Goal: Task Accomplishment & Management: Use online tool/utility

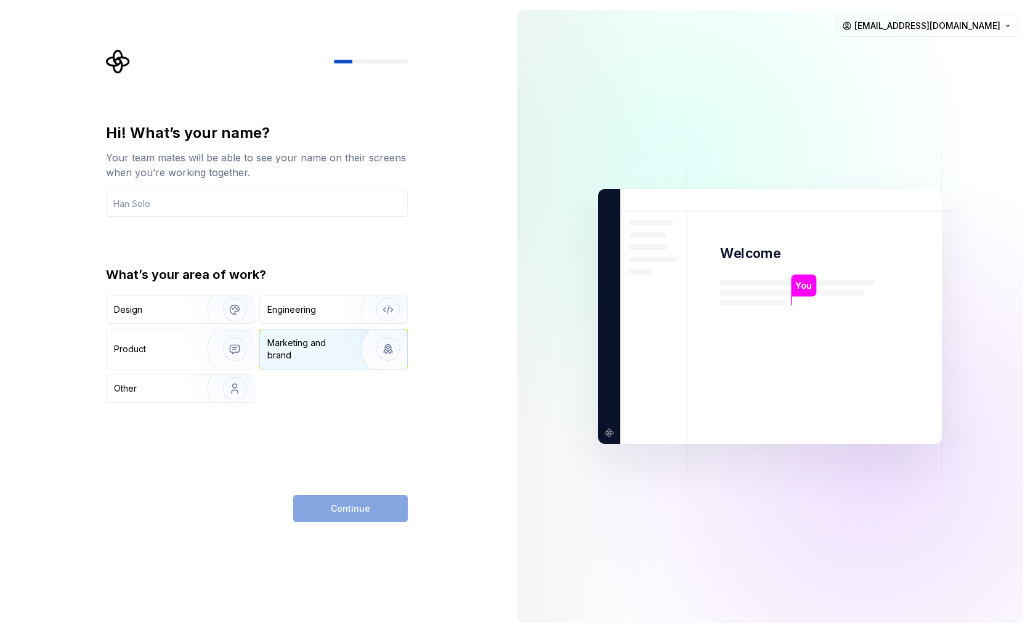
click at [391, 342] on img "button" at bounding box center [380, 349] width 79 height 83
click at [185, 204] on input "text" at bounding box center [257, 203] width 302 height 27
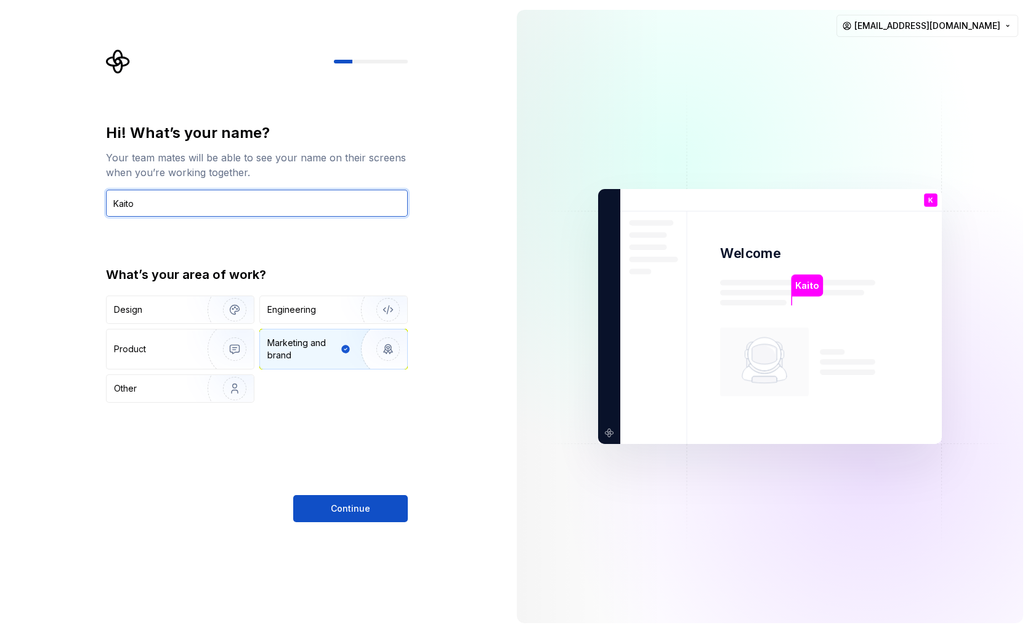
type input "Kaito"
click at [305, 387] on div "Design Engineering Product Marketing and brand Other" at bounding box center [257, 349] width 302 height 107
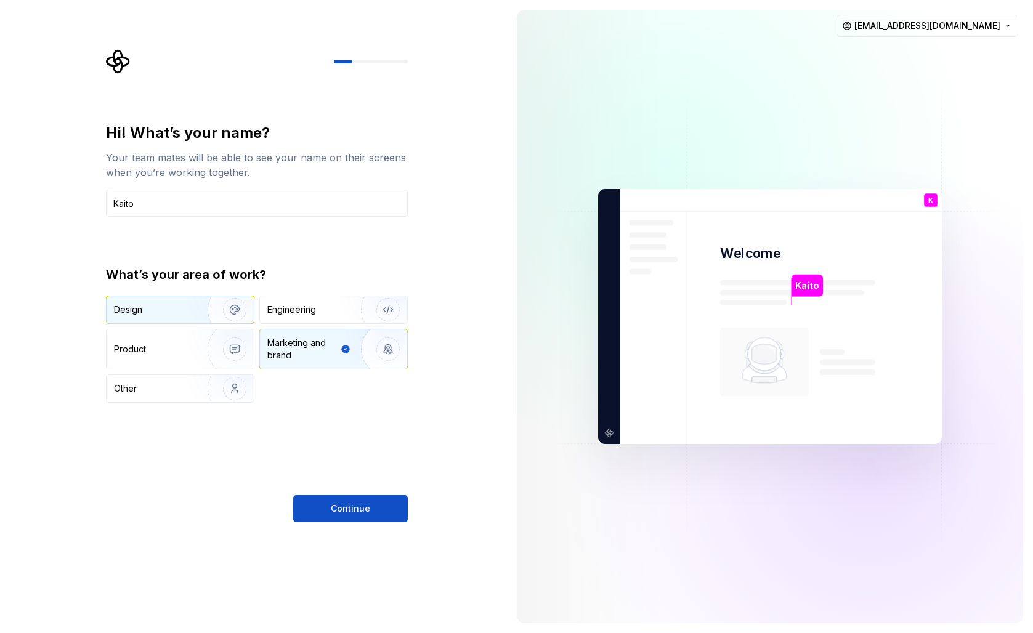
click at [144, 315] on div "Design" at bounding box center [153, 310] width 78 height 12
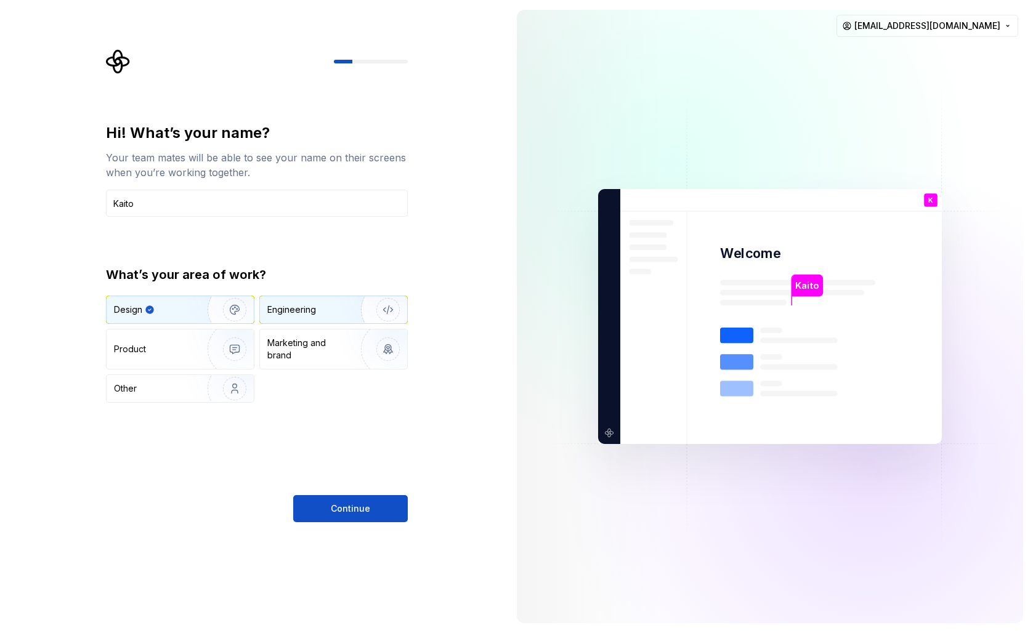
click at [277, 309] on div "Engineering" at bounding box center [291, 310] width 49 height 12
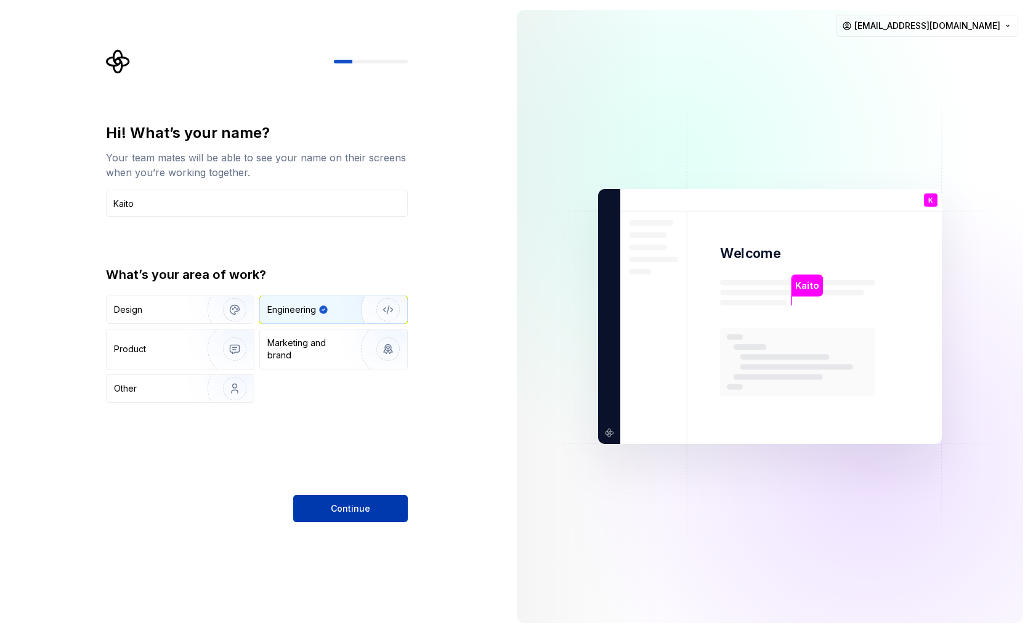
click at [341, 513] on span "Continue" at bounding box center [350, 509] width 39 height 12
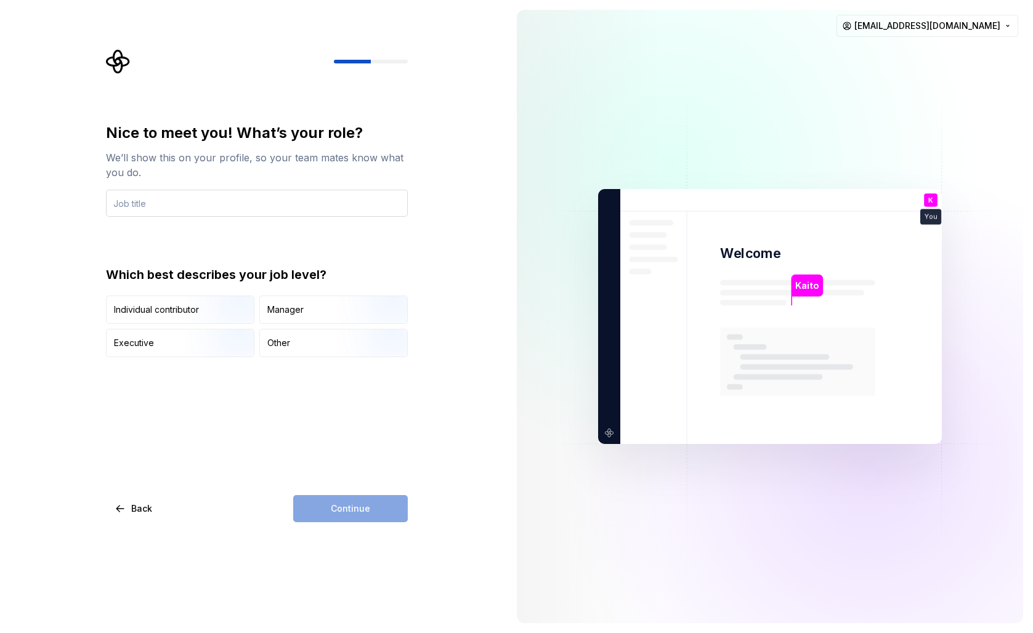
click at [181, 208] on input "text" at bounding box center [257, 203] width 302 height 27
click at [338, 252] on div "Nice to meet you! What’s your role? We’ll show this on your profile, so your te…" at bounding box center [257, 240] width 302 height 234
click at [328, 516] on div "Continue" at bounding box center [350, 508] width 115 height 27
click at [277, 338] on div "Other" at bounding box center [278, 343] width 23 height 12
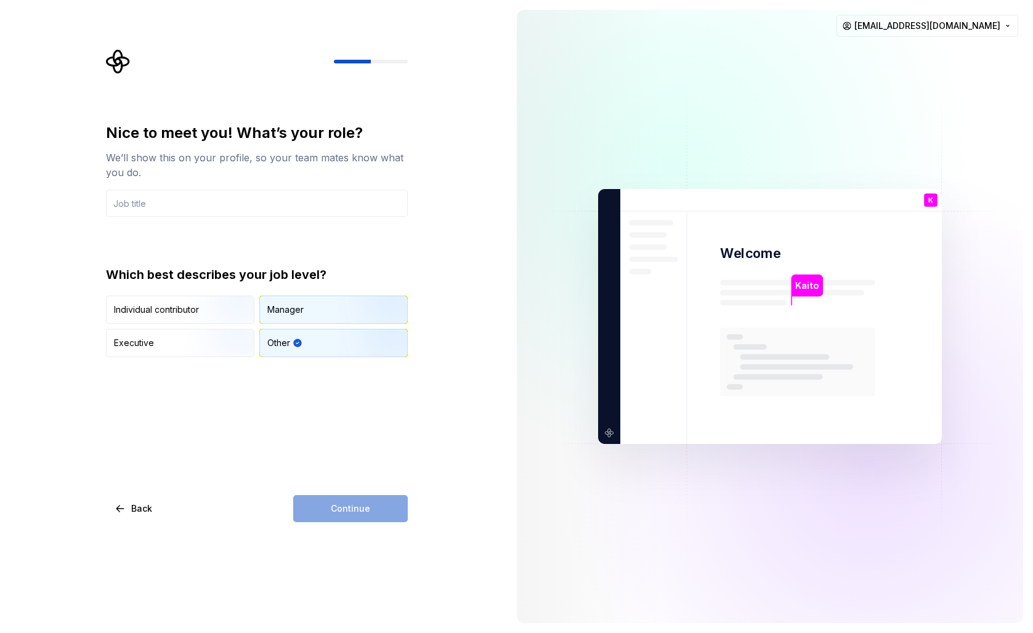
click at [273, 315] on div "Manager" at bounding box center [285, 310] width 36 height 12
click at [270, 339] on div "Other" at bounding box center [278, 343] width 23 height 12
click at [196, 192] on input "text" at bounding box center [257, 203] width 302 height 27
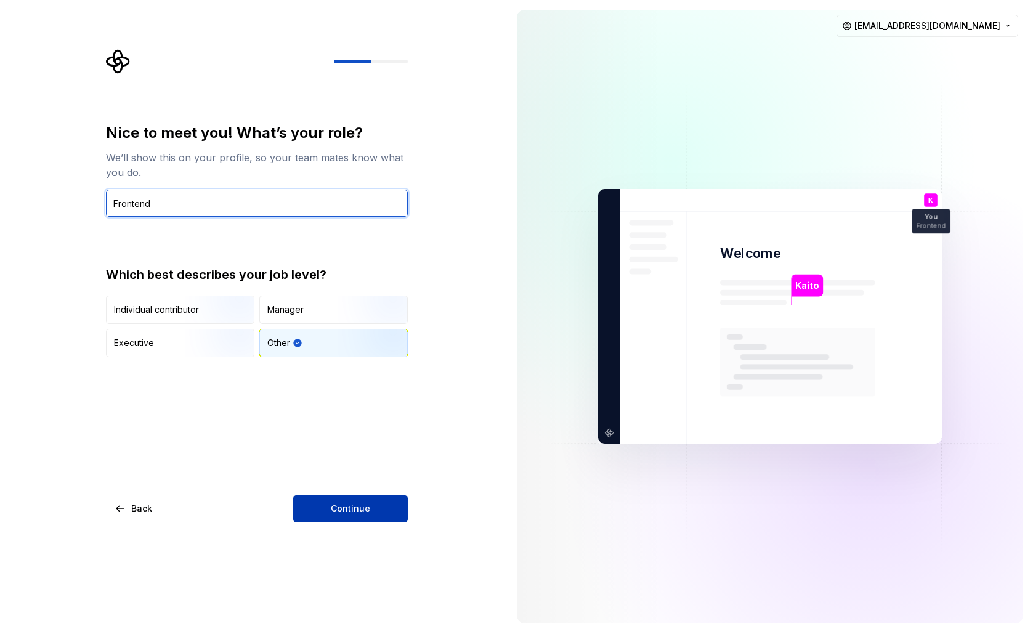
type input "Frontend"
click at [343, 495] on button "Continue" at bounding box center [350, 508] width 115 height 27
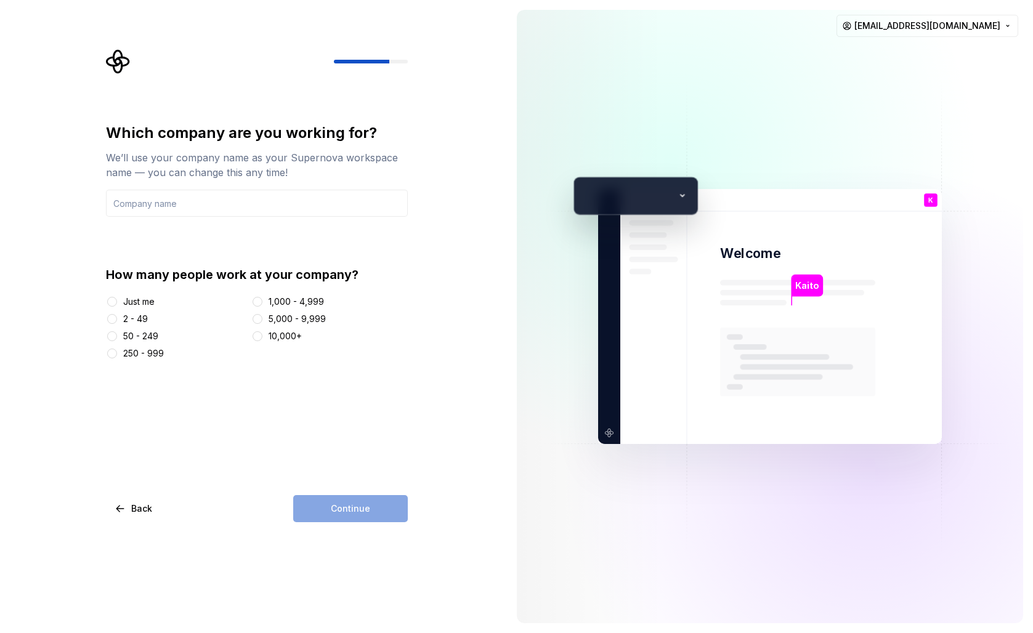
click at [141, 336] on div "50 - 249" at bounding box center [140, 336] width 35 height 12
click at [117, 336] on button "50 - 249" at bounding box center [112, 336] width 10 height 10
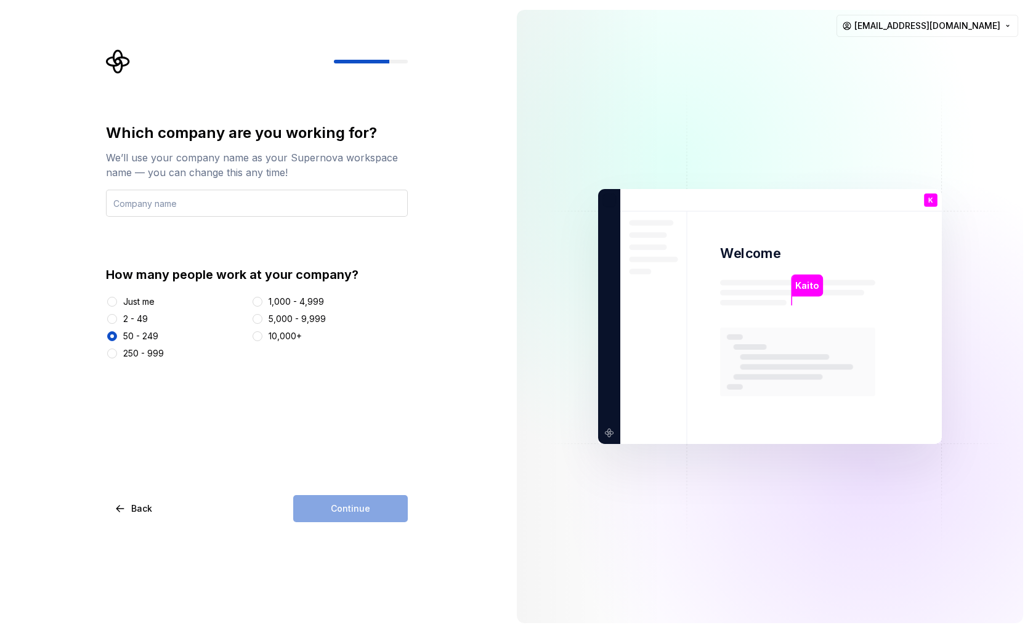
click at [218, 196] on input "text" at bounding box center [257, 203] width 302 height 27
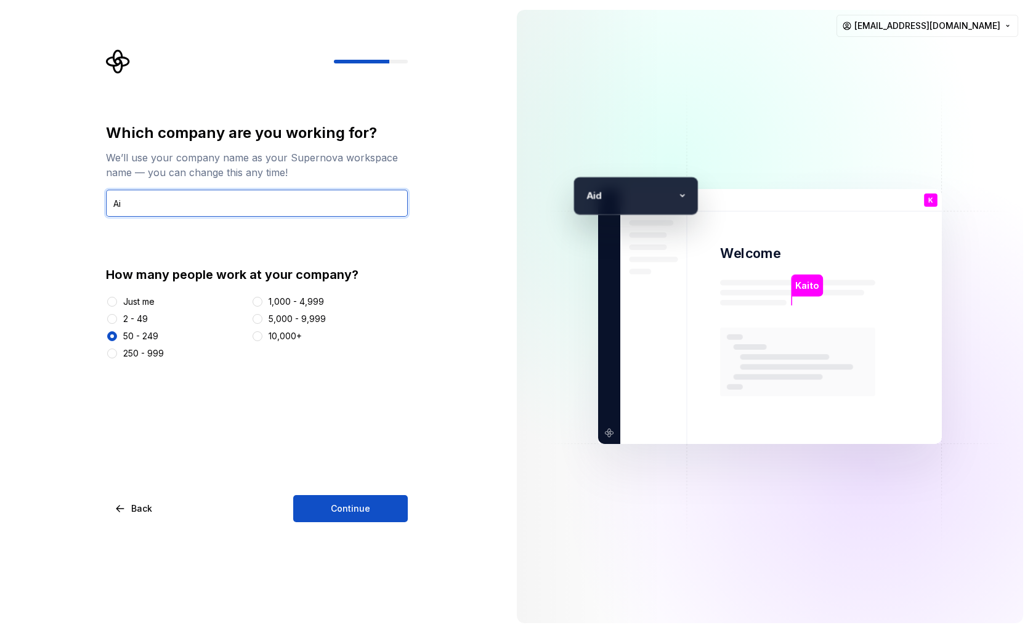
type input "A"
type input "Aidea"
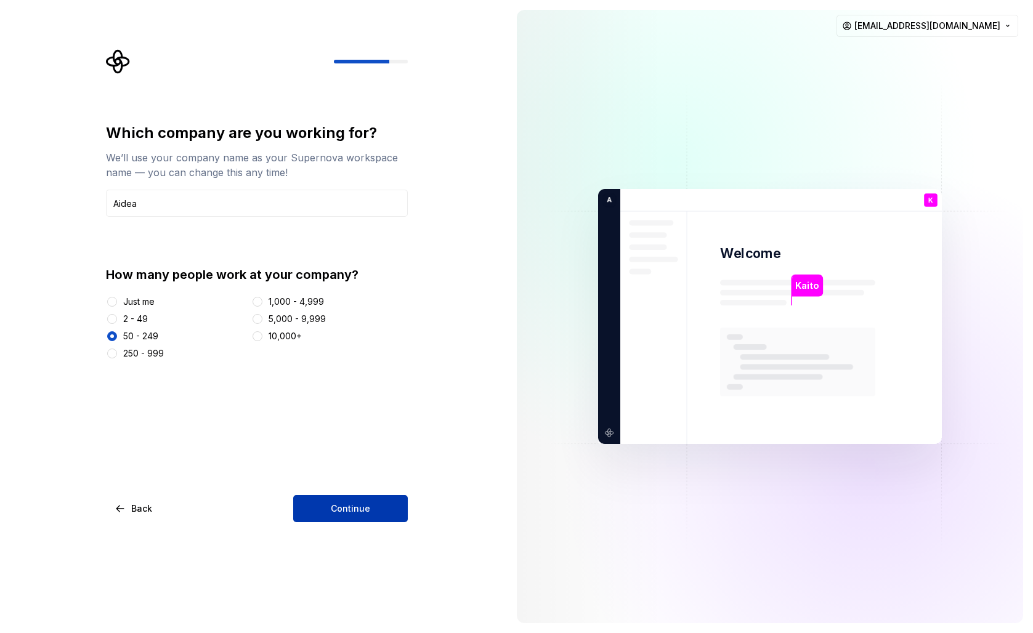
click at [341, 509] on span "Continue" at bounding box center [350, 509] width 39 height 12
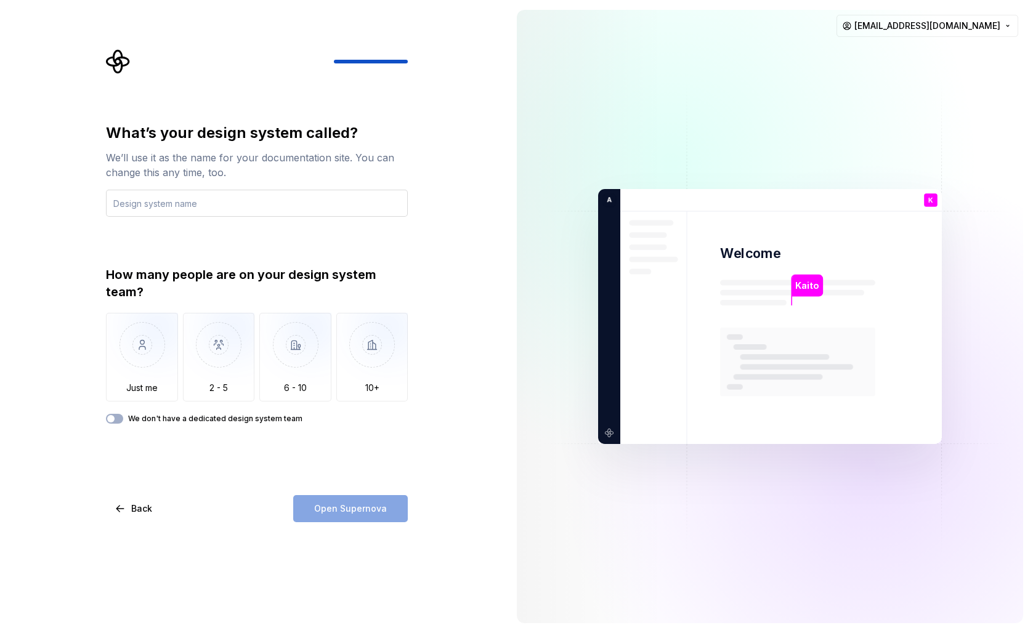
click at [193, 204] on input "text" at bounding box center [257, 203] width 302 height 27
click at [192, 204] on input "text" at bounding box center [257, 203] width 302 height 27
click at [147, 344] on img "button" at bounding box center [142, 354] width 72 height 83
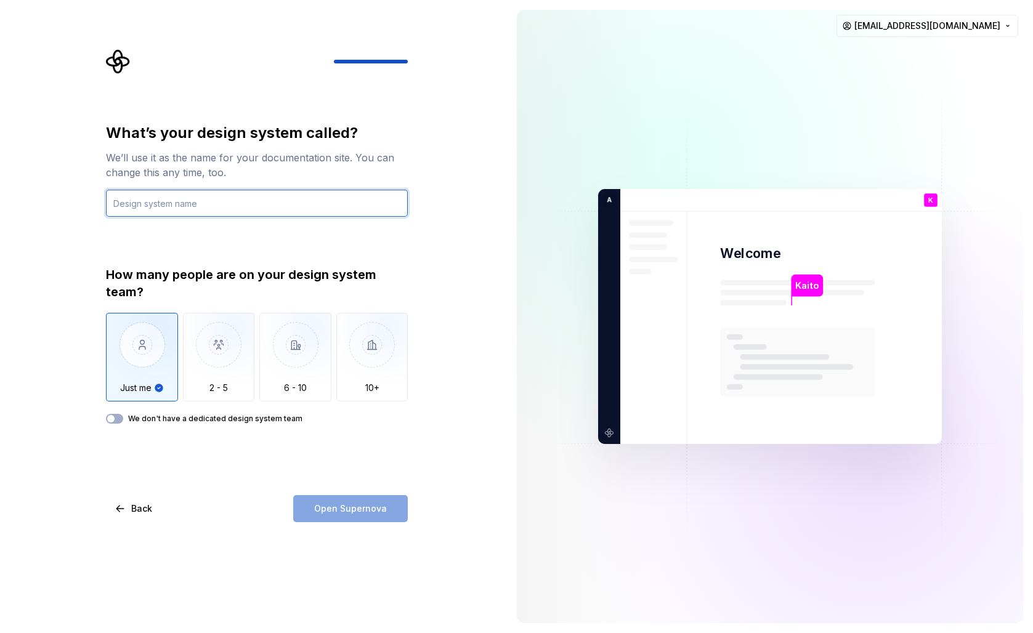
click at [200, 200] on input "text" at bounding box center [257, 203] width 302 height 27
type input "kims"
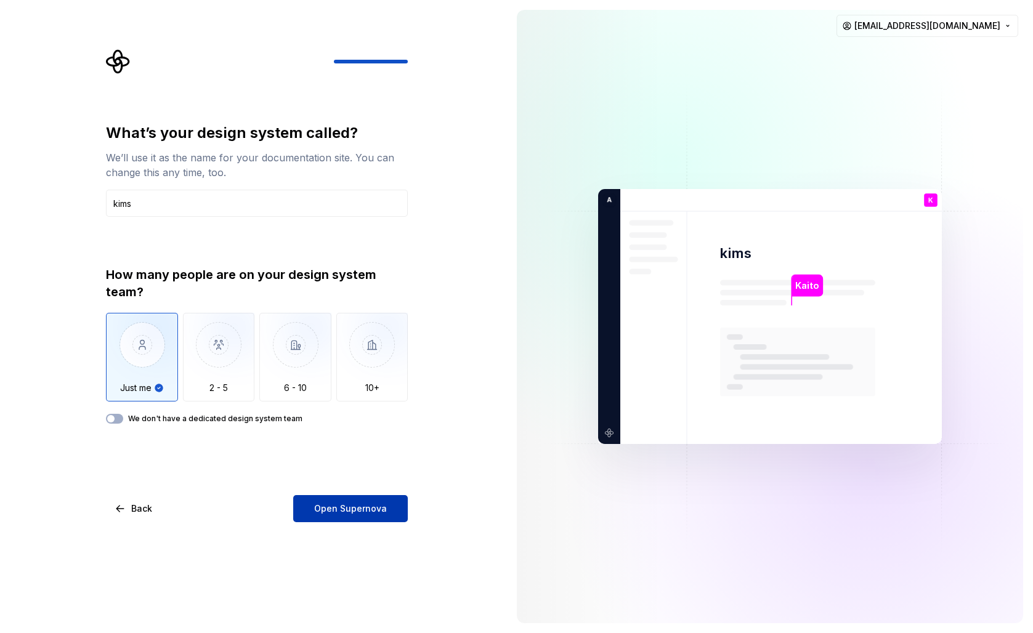
click at [358, 511] on span "Open Supernova" at bounding box center [350, 509] width 73 height 12
drag, startPoint x: 272, startPoint y: 280, endPoint x: 339, endPoint y: 280, distance: 66.5
click at [339, 280] on div "How many people are on your design system team?" at bounding box center [257, 283] width 302 height 34
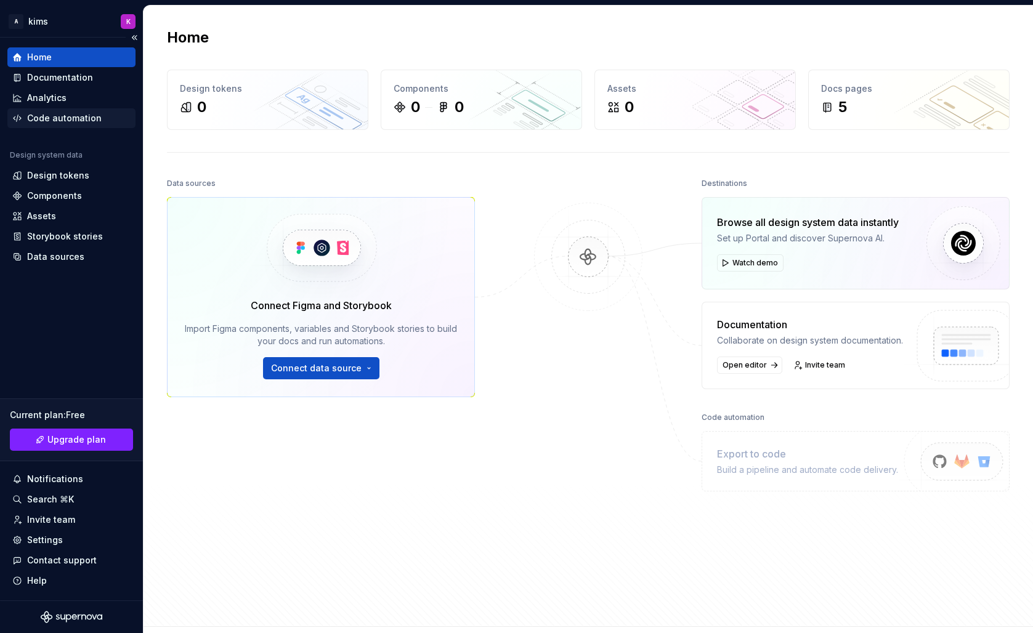
click at [55, 111] on div "Code automation" at bounding box center [71, 118] width 128 height 20
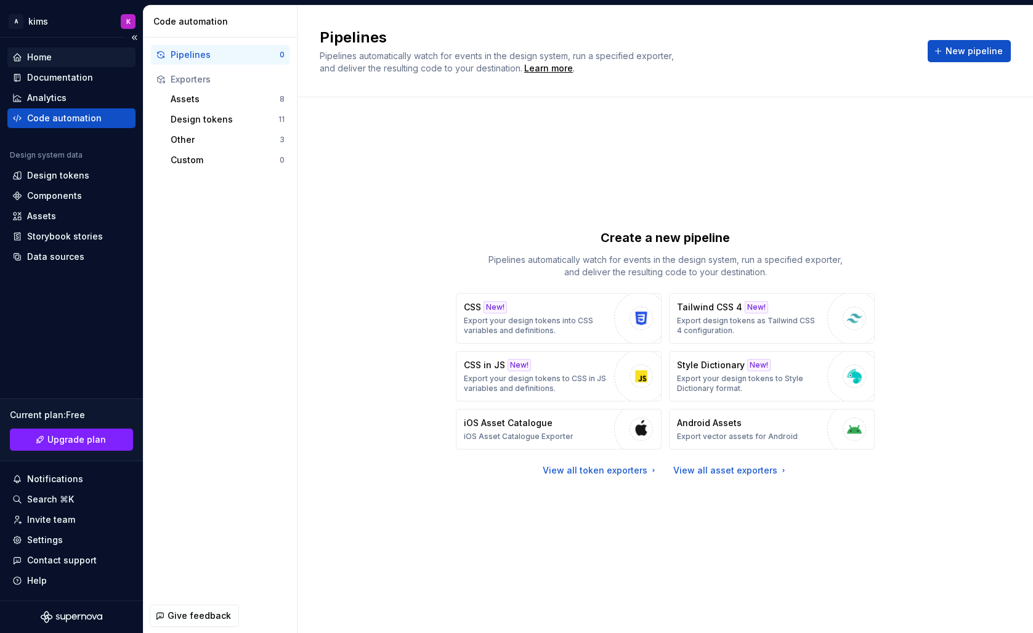
click at [58, 55] on div "Home" at bounding box center [71, 57] width 118 height 12
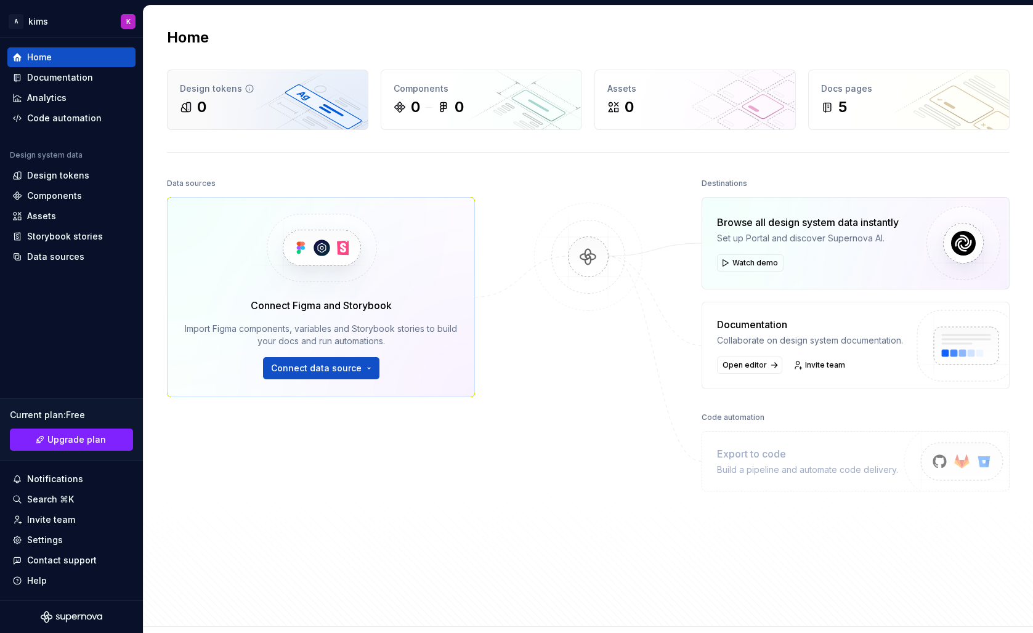
click at [307, 120] on div "Design tokens 0" at bounding box center [268, 99] width 200 height 59
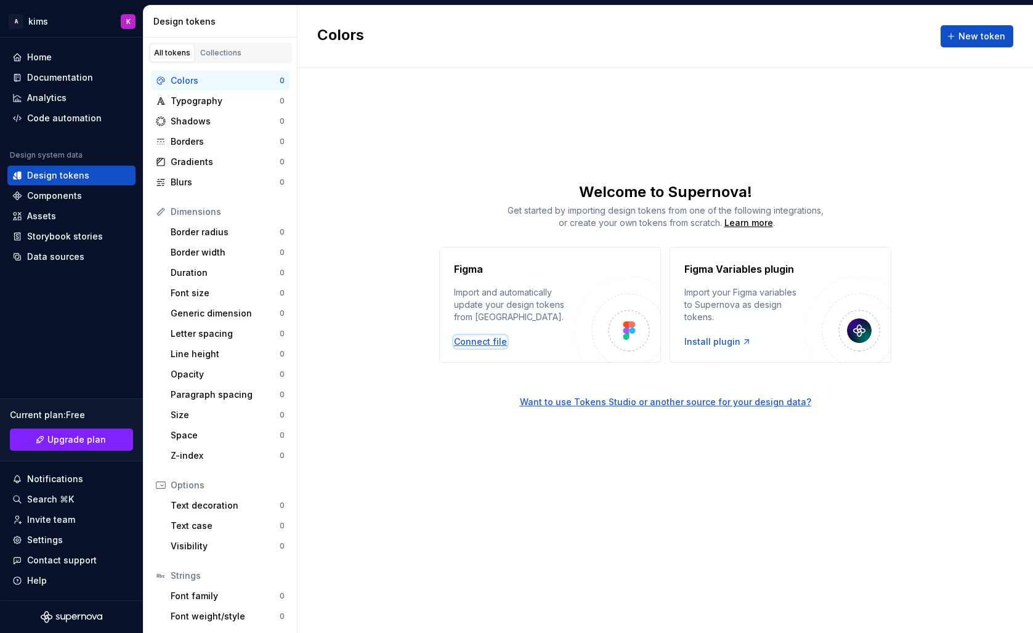
click at [493, 339] on div "Connect file" at bounding box center [480, 342] width 53 height 12
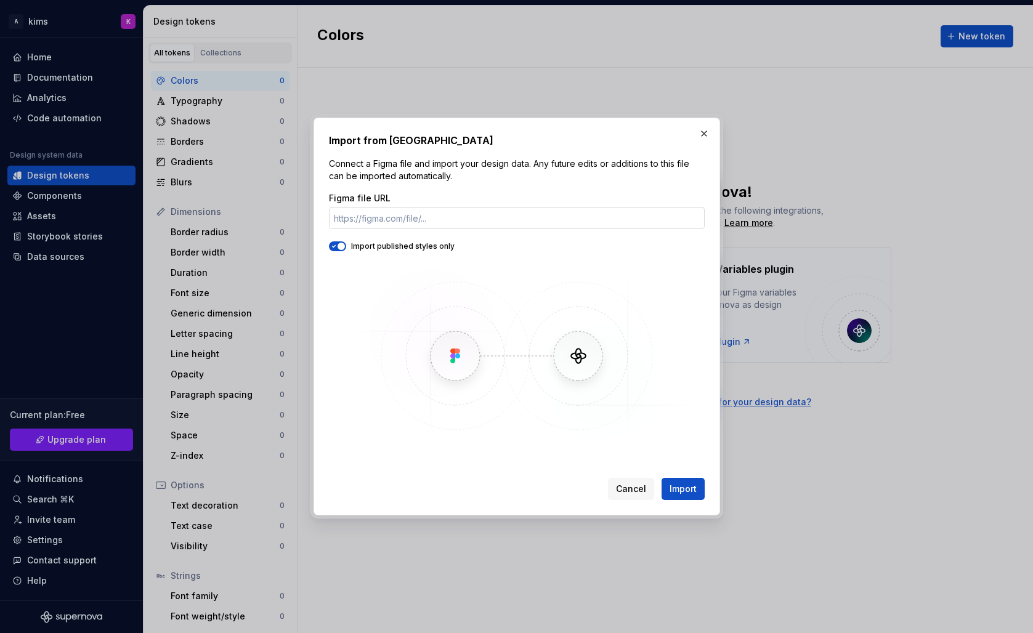
click at [496, 220] on input "Figma file URL" at bounding box center [517, 218] width 376 height 22
click at [471, 222] on input "Figma file URL" at bounding box center [517, 218] width 376 height 22
paste input "[URL][DOMAIN_NAME]"
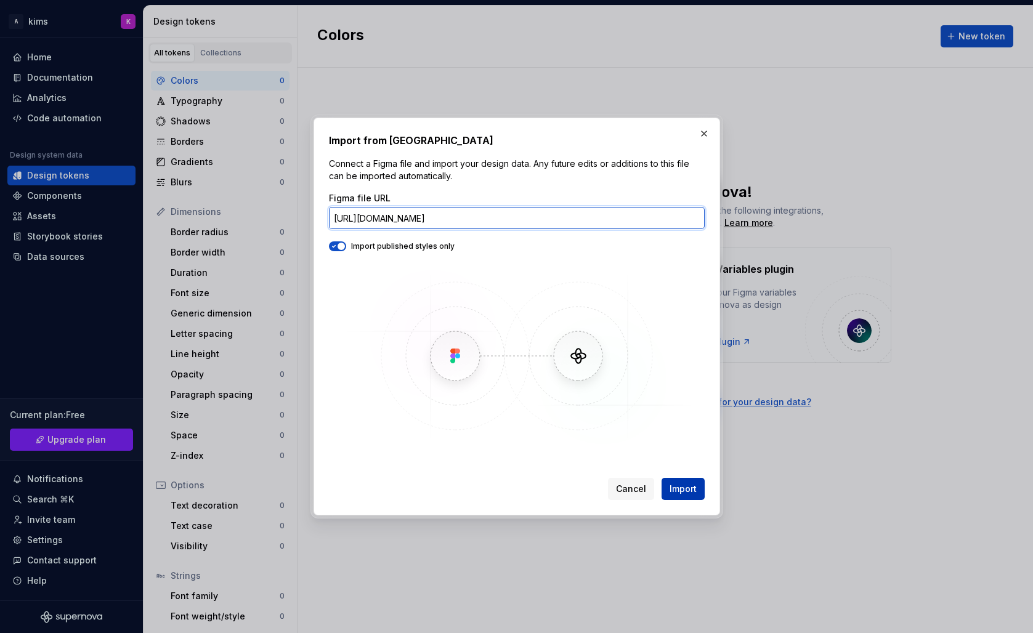
type input "[URL][DOMAIN_NAME]"
click at [684, 490] on span "Import" at bounding box center [682, 489] width 27 height 12
click at [497, 218] on input "[URL][DOMAIN_NAME]" at bounding box center [517, 218] width 376 height 22
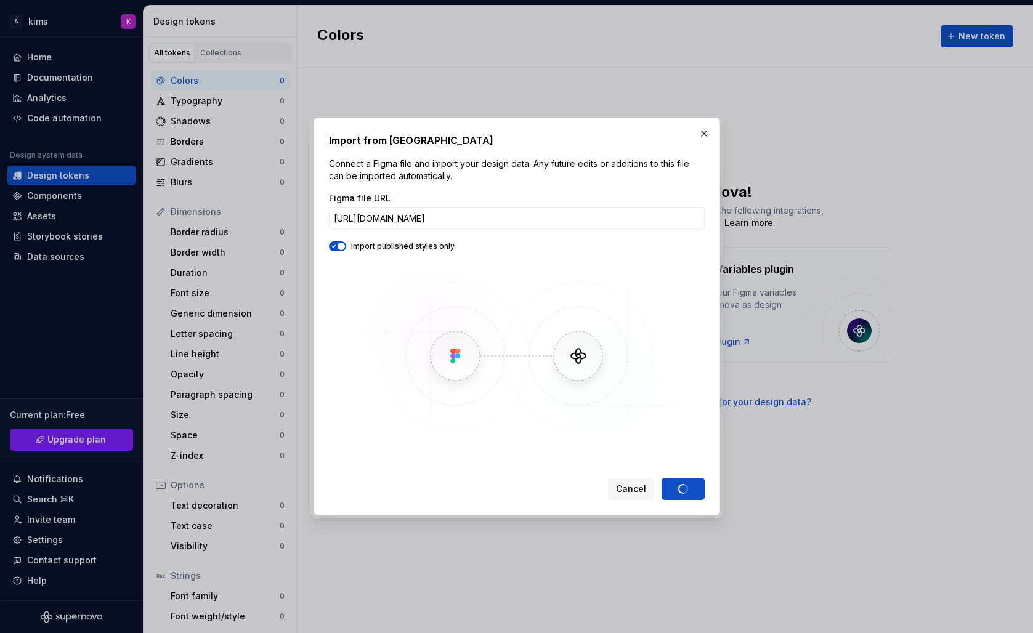
drag, startPoint x: 468, startPoint y: 216, endPoint x: 12, endPoint y: 296, distance: 463.3
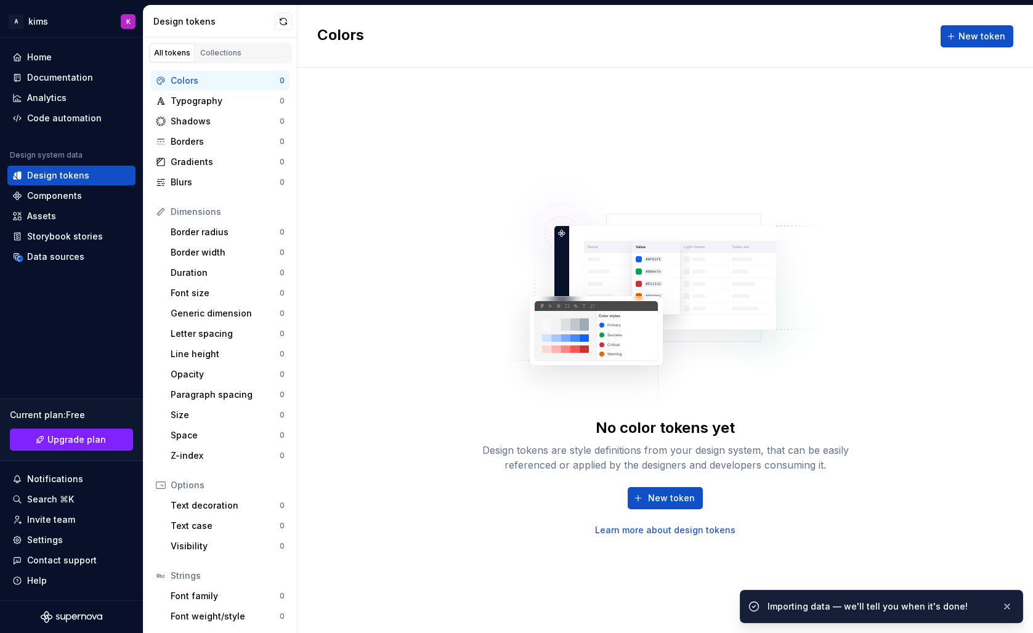
click at [485, 357] on div "No color tokens yet Design tokens are style definitions from your design system…" at bounding box center [665, 350] width 394 height 372
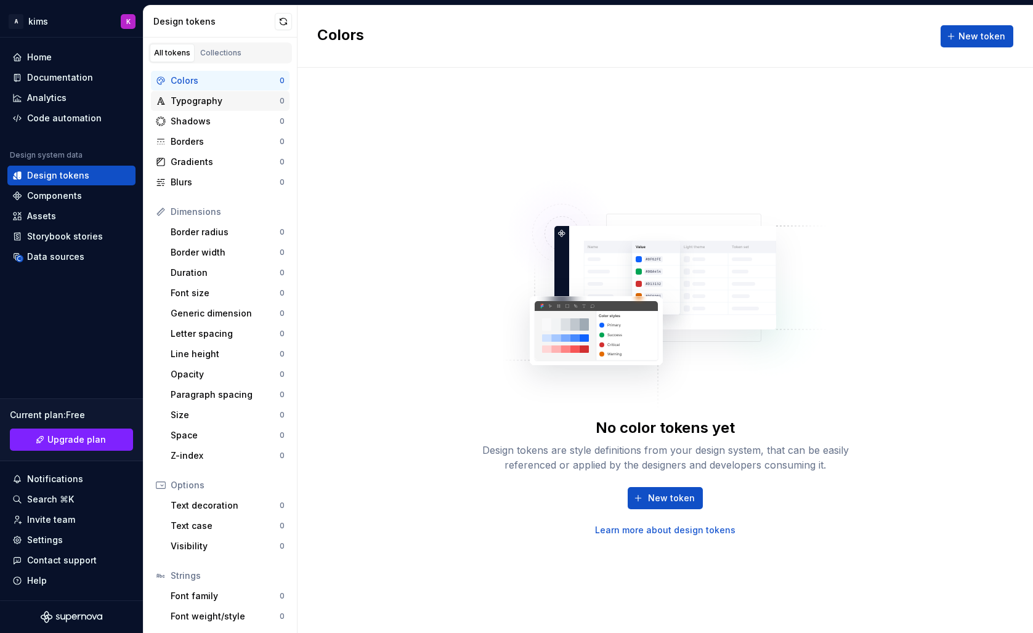
click at [193, 95] on div "Typography" at bounding box center [225, 101] width 109 height 12
click at [193, 76] on div "Colors" at bounding box center [225, 81] width 109 height 12
click at [57, 197] on div "Components" at bounding box center [54, 196] width 55 height 12
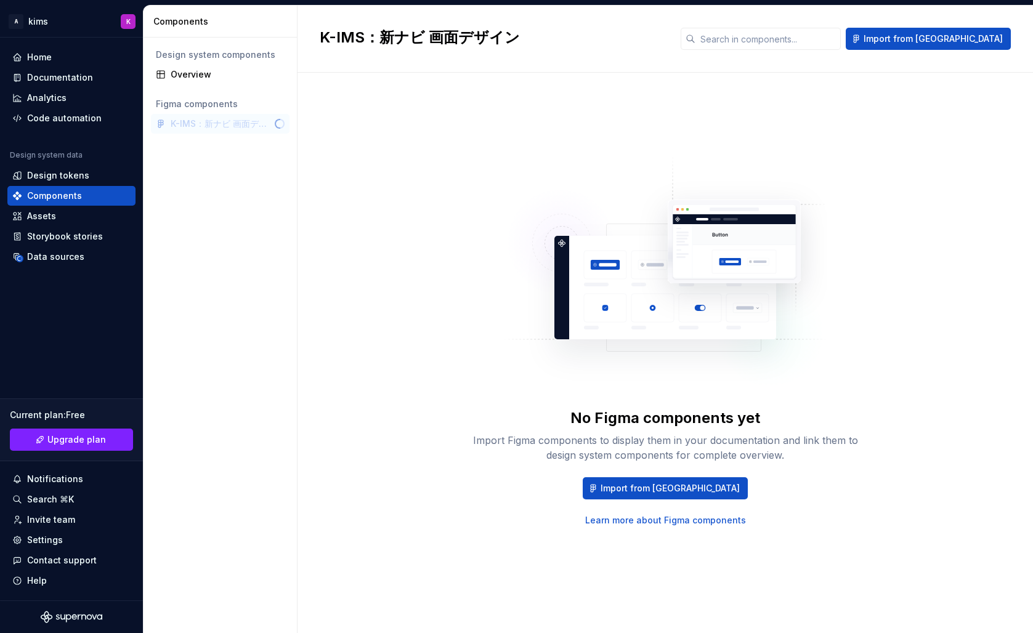
click at [293, 155] on div "Design system components Overview Figma components K-IMS：新ナビ 画面デザイン" at bounding box center [220, 336] width 153 height 596
click at [373, 243] on div "No Figma components yet Import Figma components to display them in your documen…" at bounding box center [665, 340] width 691 height 491
click at [208, 134] on div "Design system components Overview Figma components K-IMS：新ナビ 画面デザイン" at bounding box center [220, 336] width 153 height 596
click at [208, 127] on div "K-IMS：新ナビ 画面デザイン" at bounding box center [220, 124] width 139 height 20
click at [483, 185] on div "No Figma components yet Import Figma components to display them in your documen…" at bounding box center [665, 341] width 394 height 372
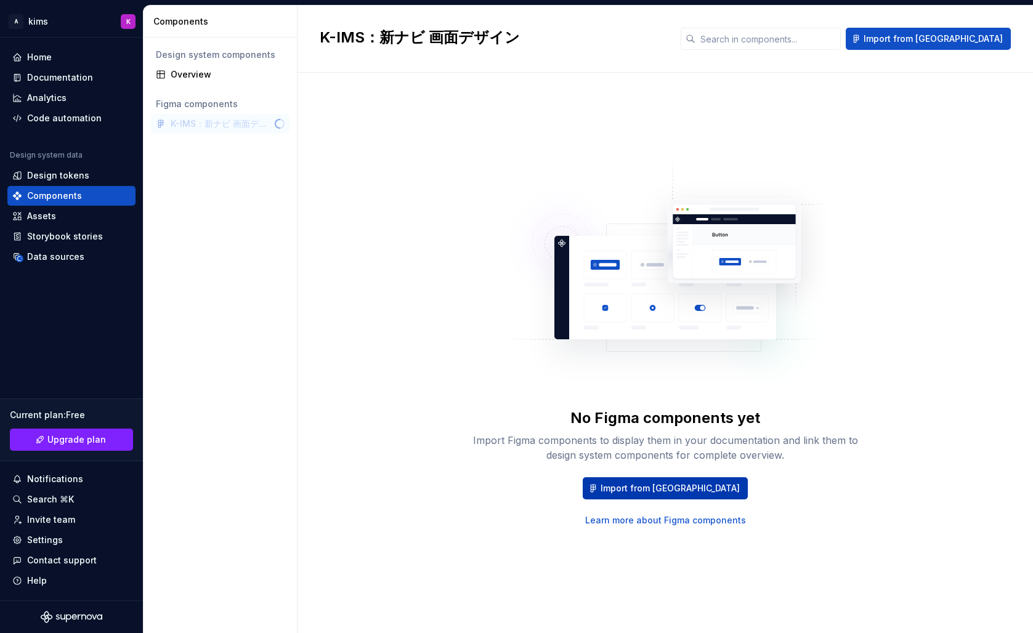
click at [660, 489] on span "Import from [GEOGRAPHIC_DATA]" at bounding box center [669, 488] width 139 height 12
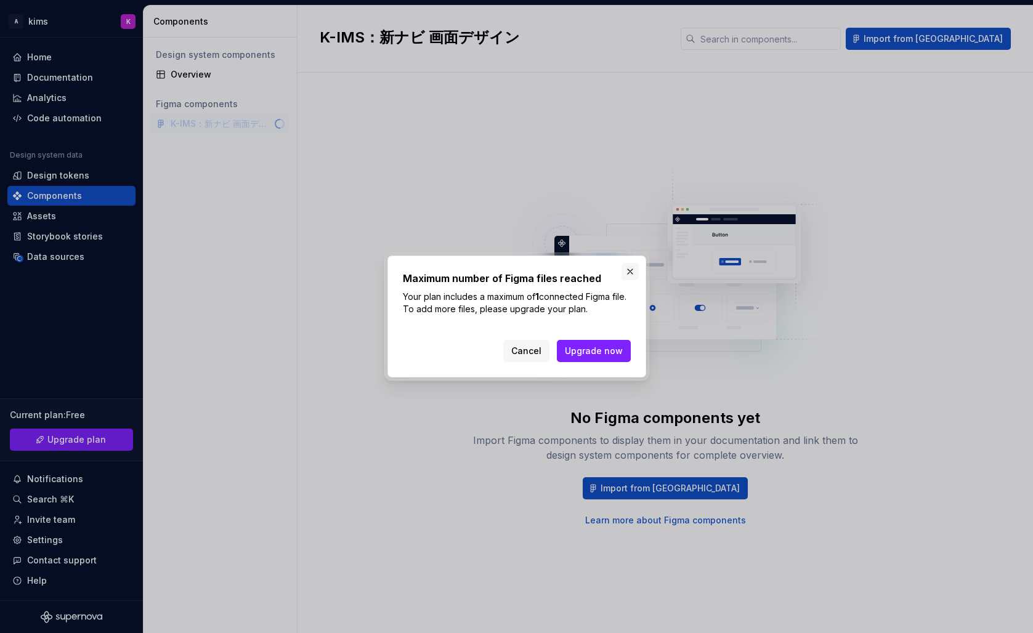
click at [626, 271] on button "button" at bounding box center [629, 271] width 17 height 17
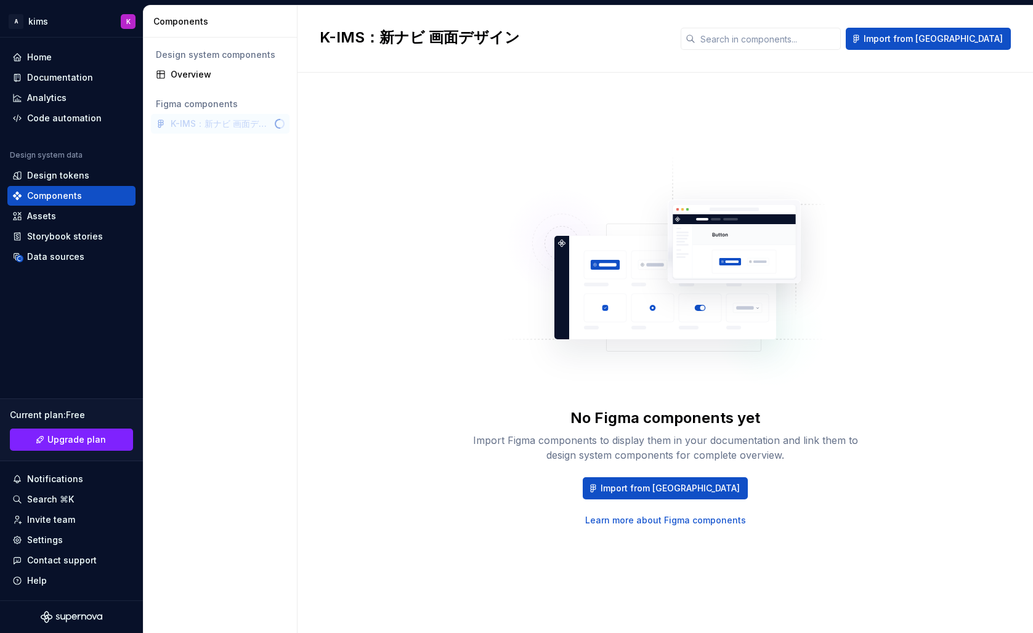
click at [474, 328] on div "No Figma components yet Import Figma components to display them in your documen…" at bounding box center [665, 341] width 394 height 372
click at [181, 115] on div "K-IMS：新ナビ 画面デザイン" at bounding box center [220, 124] width 139 height 20
click at [42, 259] on div "Data sources" at bounding box center [55, 257] width 57 height 12
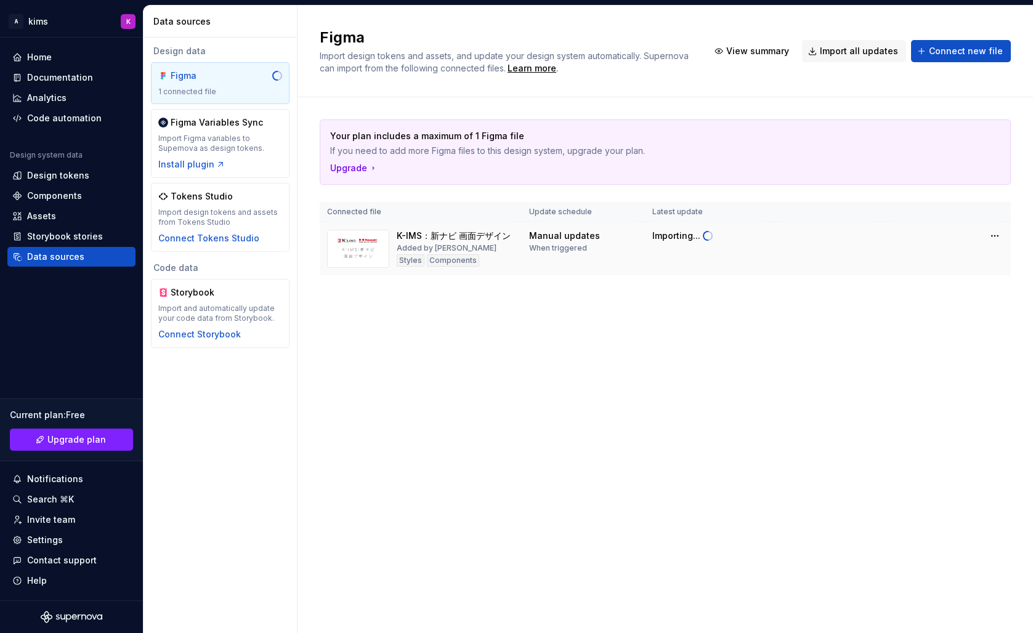
click at [456, 235] on div "K-IMS：新ナビ 画面デザイン" at bounding box center [454, 236] width 114 height 12
click at [359, 254] on img at bounding box center [358, 249] width 62 height 38
click at [581, 253] on div "When triggered" at bounding box center [558, 248] width 58 height 10
click at [511, 342] on div "Figma Import design tokens and assets, and update your design system automatica…" at bounding box center [664, 320] width 735 height 628
click at [52, 174] on div "Design tokens" at bounding box center [58, 175] width 62 height 12
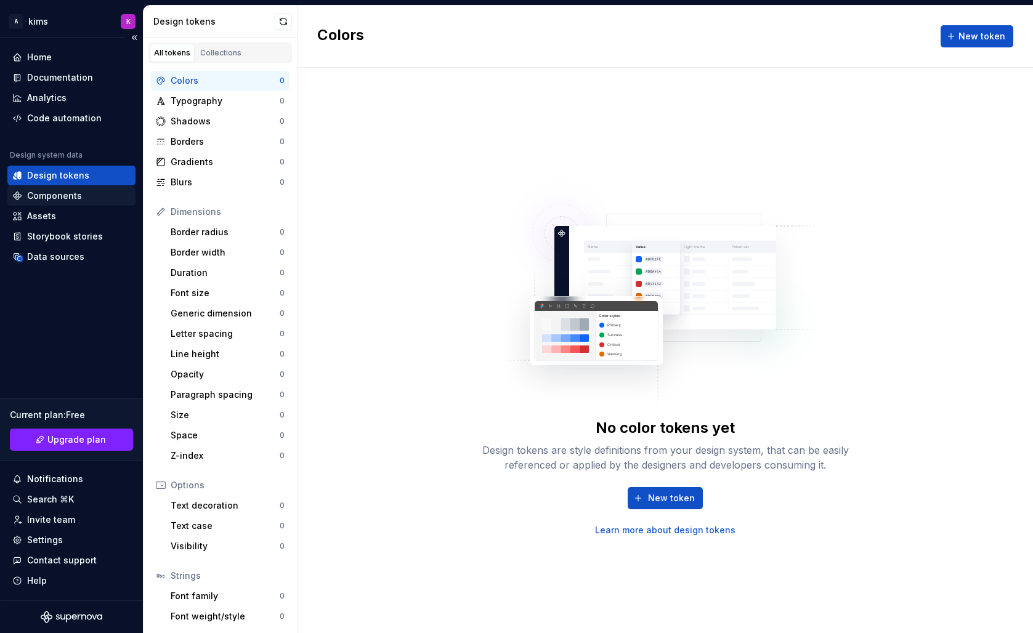
click at [46, 196] on div "Components" at bounding box center [54, 196] width 55 height 12
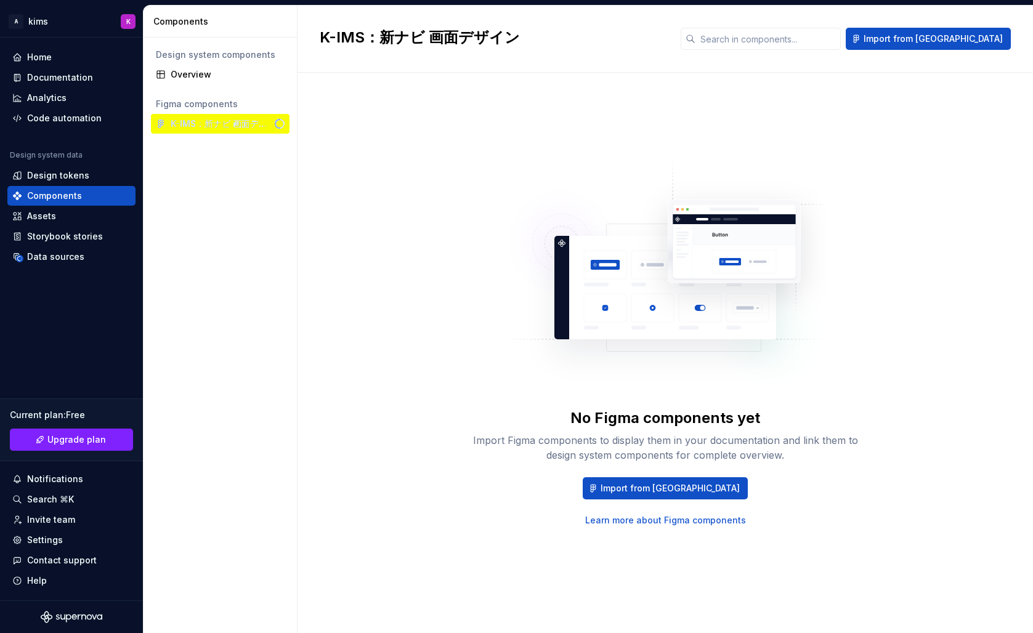
click at [426, 231] on div "No Figma components yet Import Figma components to display them in your documen…" at bounding box center [665, 340] width 691 height 491
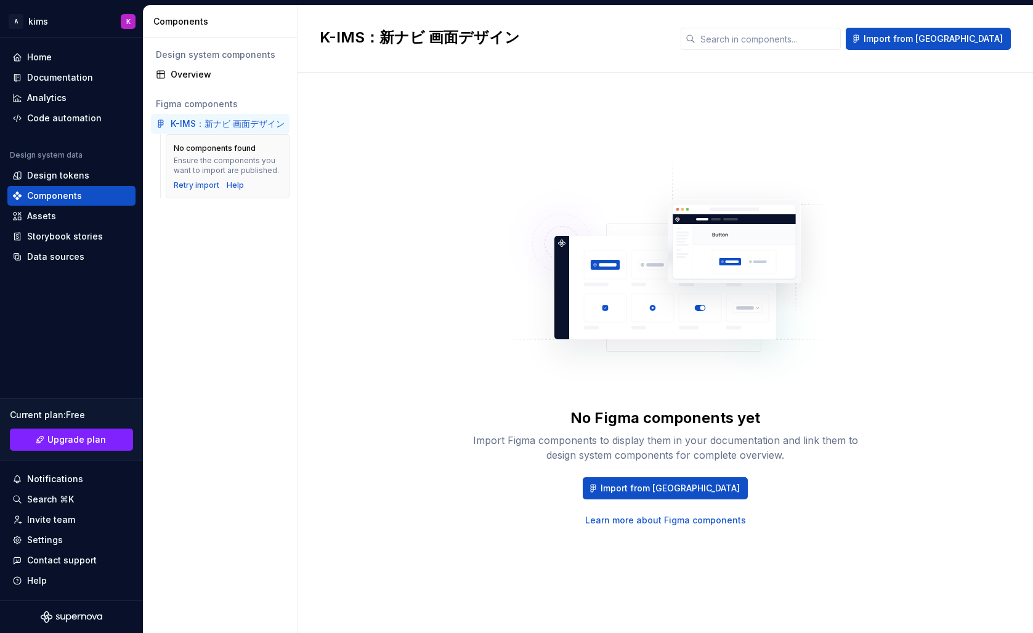
click at [237, 118] on div "K-IMS：新ナビ 画面デザイン" at bounding box center [228, 124] width 114 height 12
click at [232, 126] on div "K-IMS：新ナビ 画面デザイン" at bounding box center [228, 124] width 114 height 12
drag, startPoint x: 174, startPoint y: 148, endPoint x: 276, endPoint y: 172, distance: 104.3
click at [276, 172] on div "No components found Ensure the components you want to import are published." at bounding box center [228, 160] width 108 height 32
copy div "No components found Ensure the components you want to import are published."
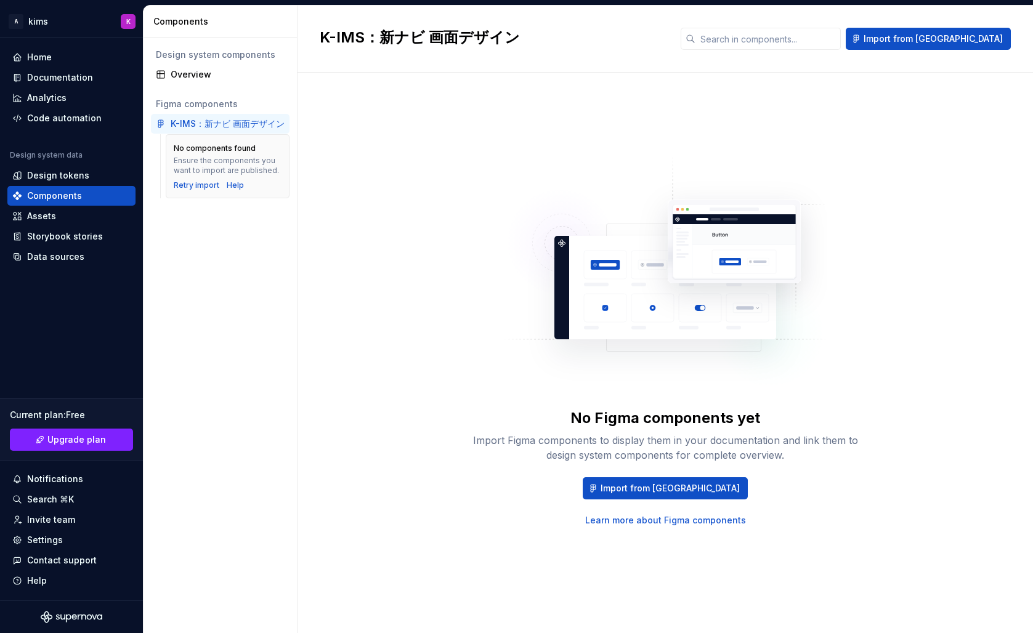
click at [436, 259] on div "No Figma components yet Import Figma components to display them in your documen…" at bounding box center [665, 340] width 691 height 491
click at [217, 124] on div "K-IMS：新ナビ 画面デザイン" at bounding box center [228, 124] width 114 height 12
click at [652, 487] on span "Import from [GEOGRAPHIC_DATA]" at bounding box center [669, 488] width 139 height 12
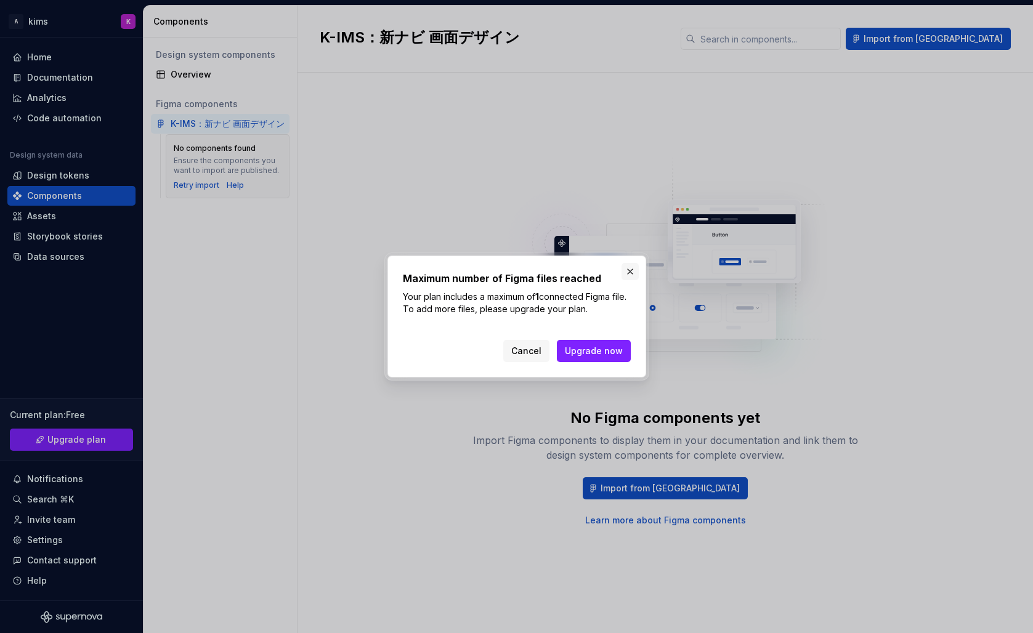
click at [630, 273] on button "button" at bounding box center [629, 271] width 17 height 17
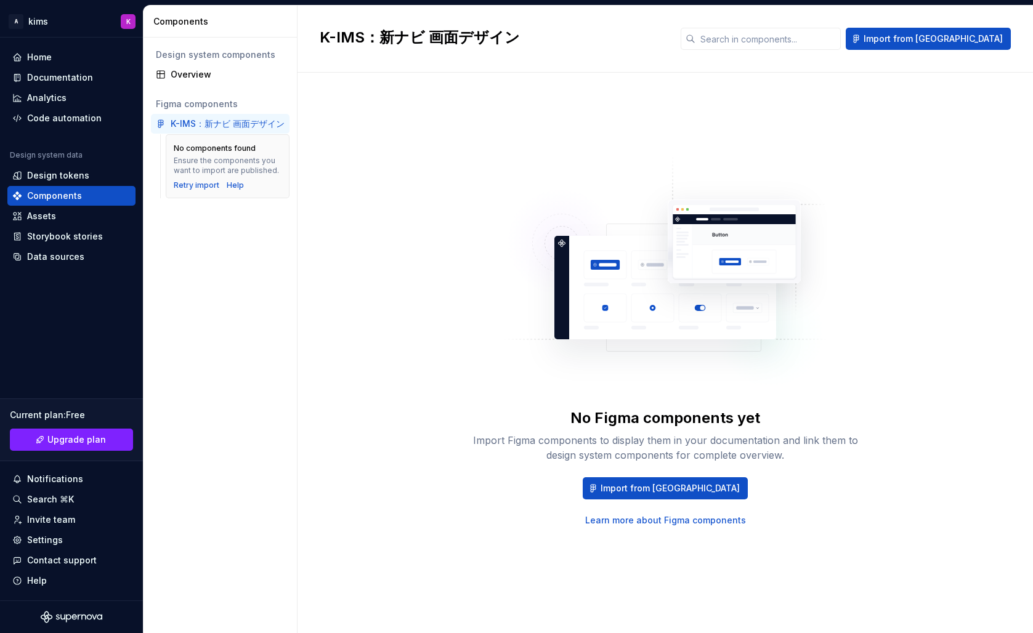
click at [190, 120] on div "K-IMS：新ナビ 画面デザイン" at bounding box center [228, 124] width 114 height 12
click at [163, 118] on div "K-IMS：新ナビ 画面デザイン" at bounding box center [220, 124] width 129 height 12
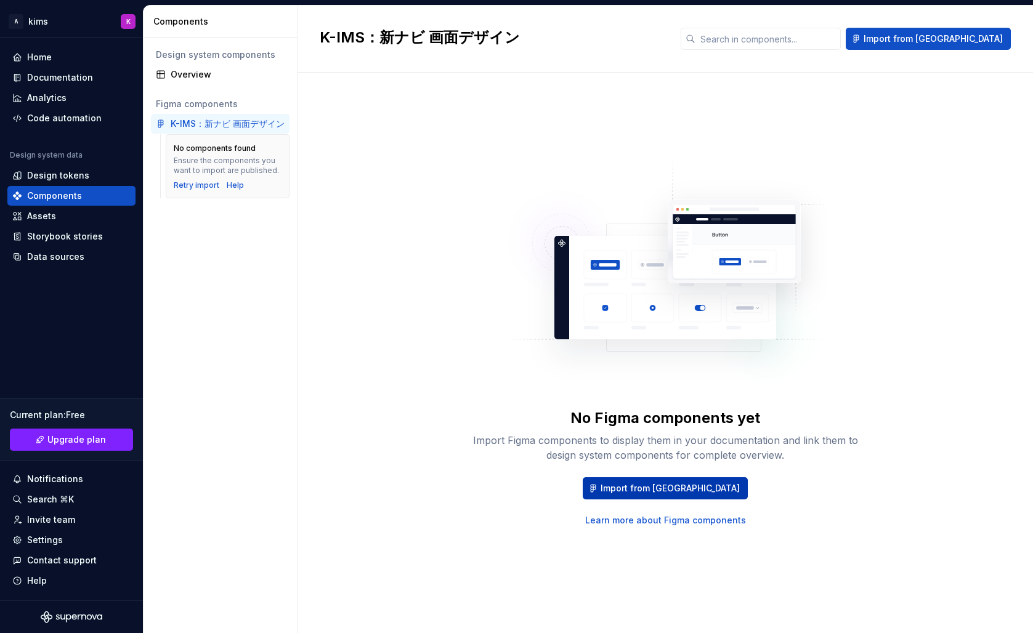
click at [658, 487] on span "Import from [GEOGRAPHIC_DATA]" at bounding box center [669, 488] width 139 height 12
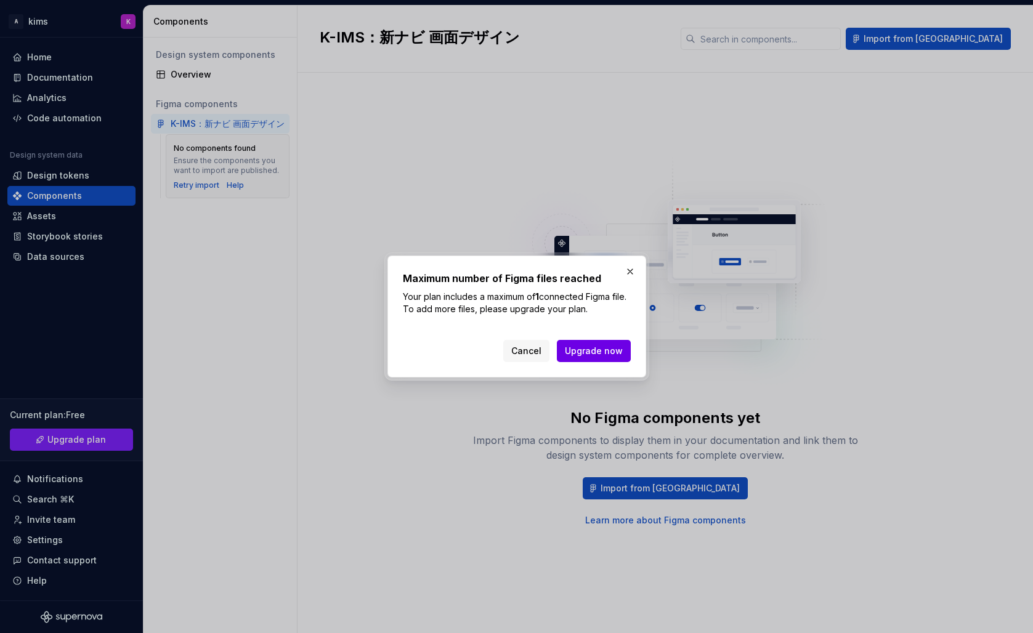
click at [588, 349] on span "Upgrade now" at bounding box center [594, 351] width 58 height 12
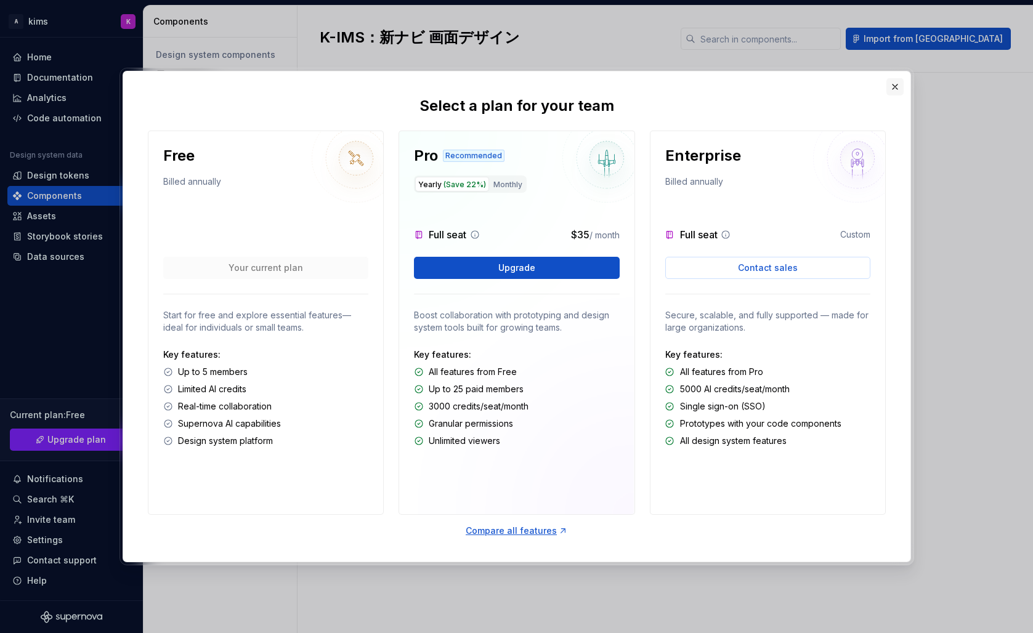
click at [897, 86] on button "button" at bounding box center [894, 86] width 17 height 17
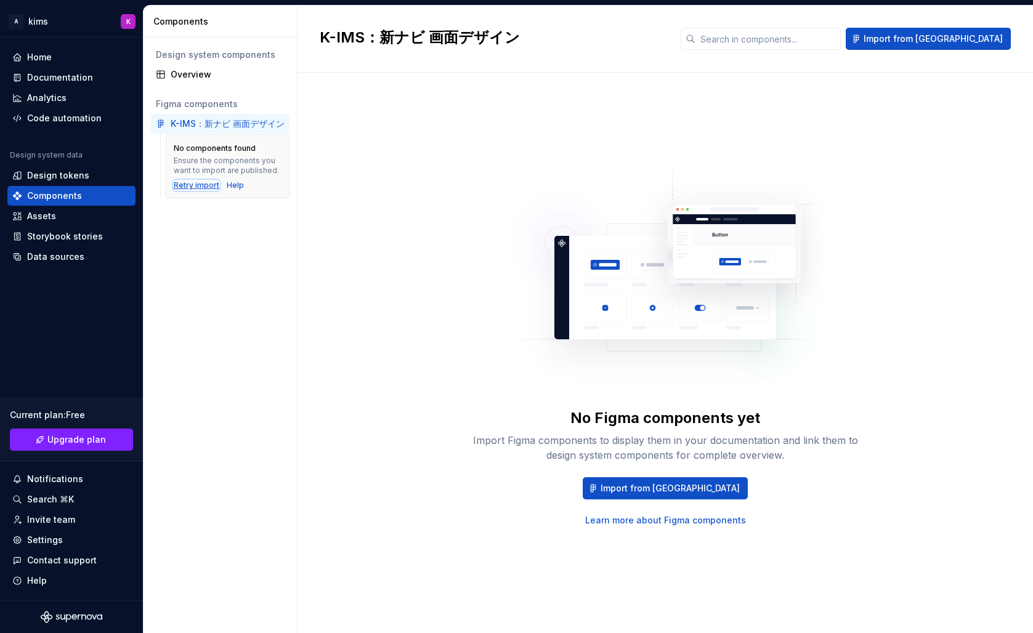
click at [205, 184] on div "Retry import" at bounding box center [197, 185] width 46 height 10
click at [224, 124] on div "K-IMS：新ナビ 画面デザイン" at bounding box center [228, 124] width 114 height 12
drag, startPoint x: 224, startPoint y: 124, endPoint x: 211, endPoint y: 123, distance: 13.1
click at [211, 123] on div "K-IMS：新ナビ 画面デザイン" at bounding box center [228, 124] width 114 height 12
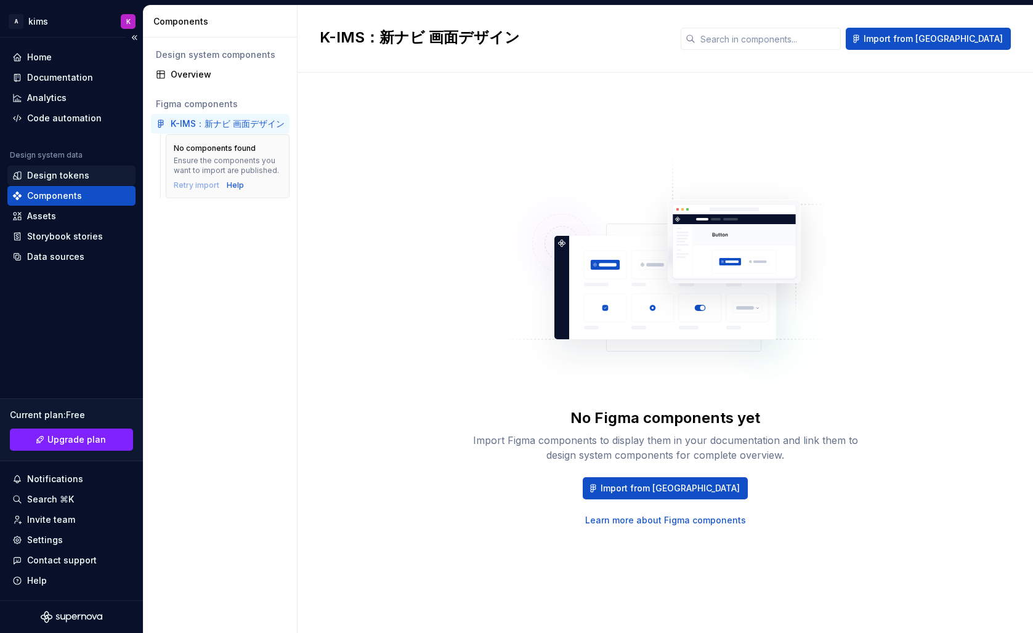
click at [51, 171] on div "Design tokens" at bounding box center [58, 175] width 62 height 12
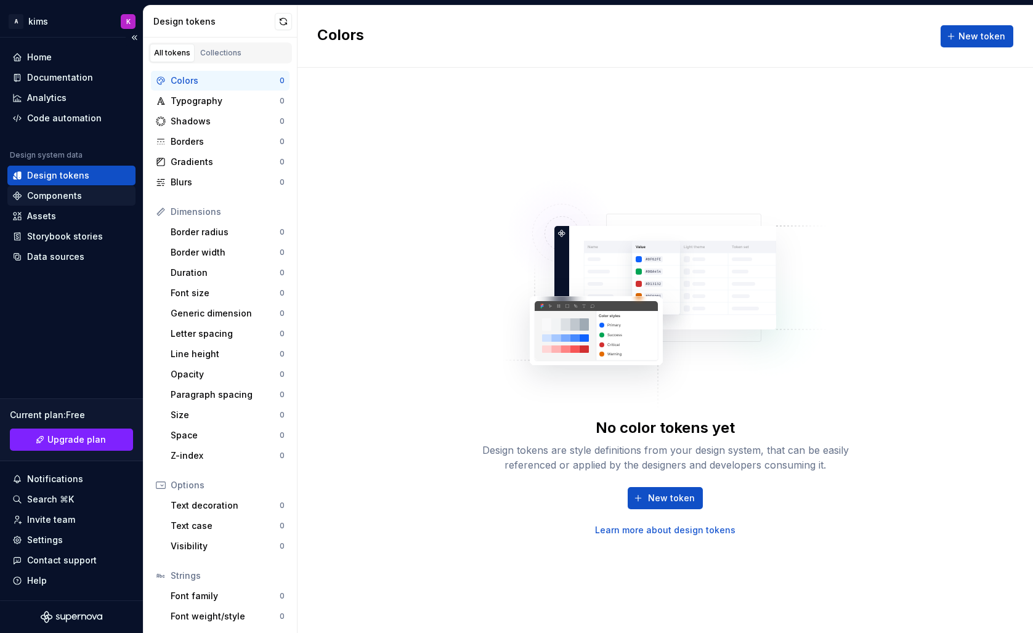
click at [40, 190] on div "Components" at bounding box center [54, 196] width 55 height 12
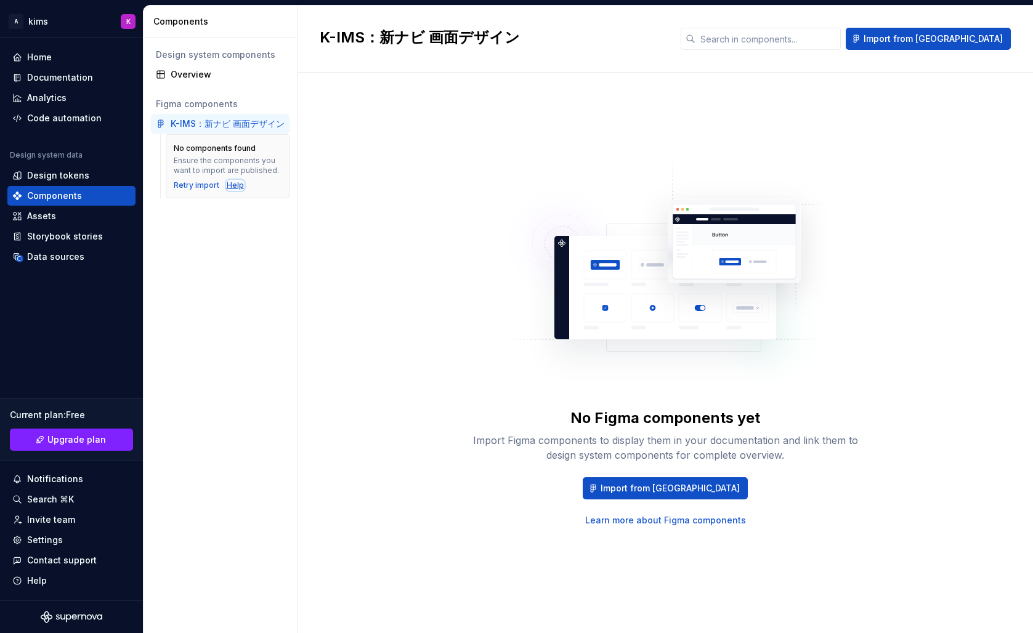
click at [235, 182] on div "Help" at bounding box center [235, 185] width 17 height 10
click at [212, 75] on div "Overview" at bounding box center [228, 74] width 114 height 12
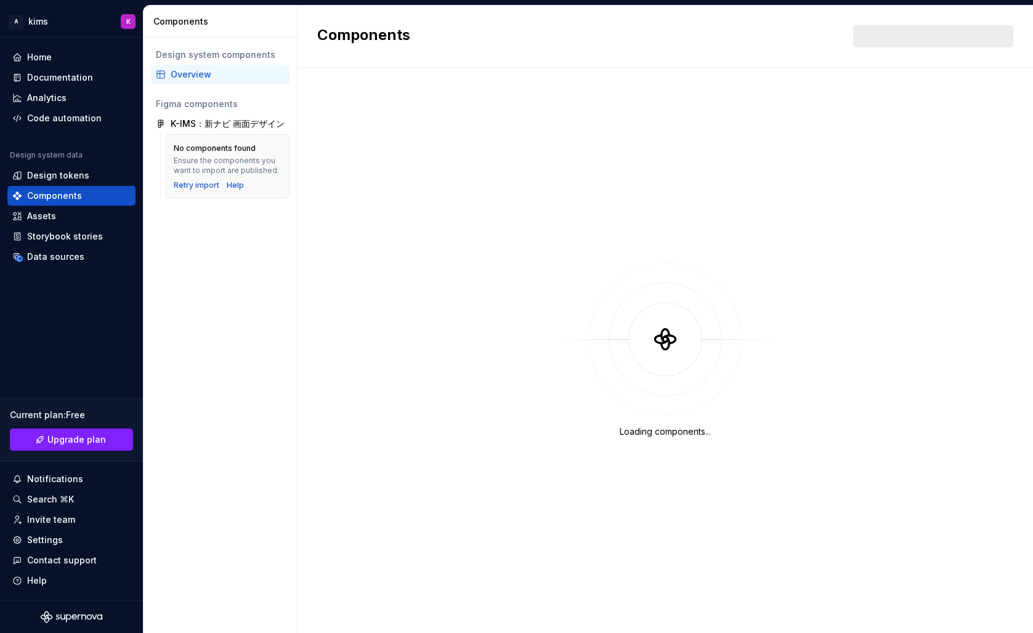
click at [201, 74] on div "Overview" at bounding box center [228, 74] width 114 height 12
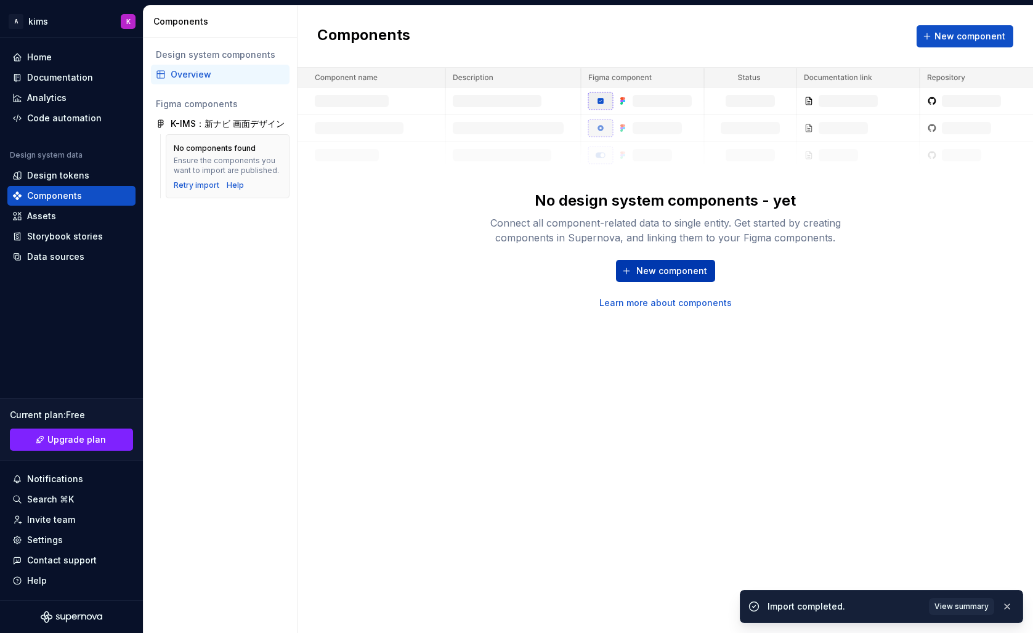
click at [695, 272] on span "New component" at bounding box center [671, 271] width 71 height 12
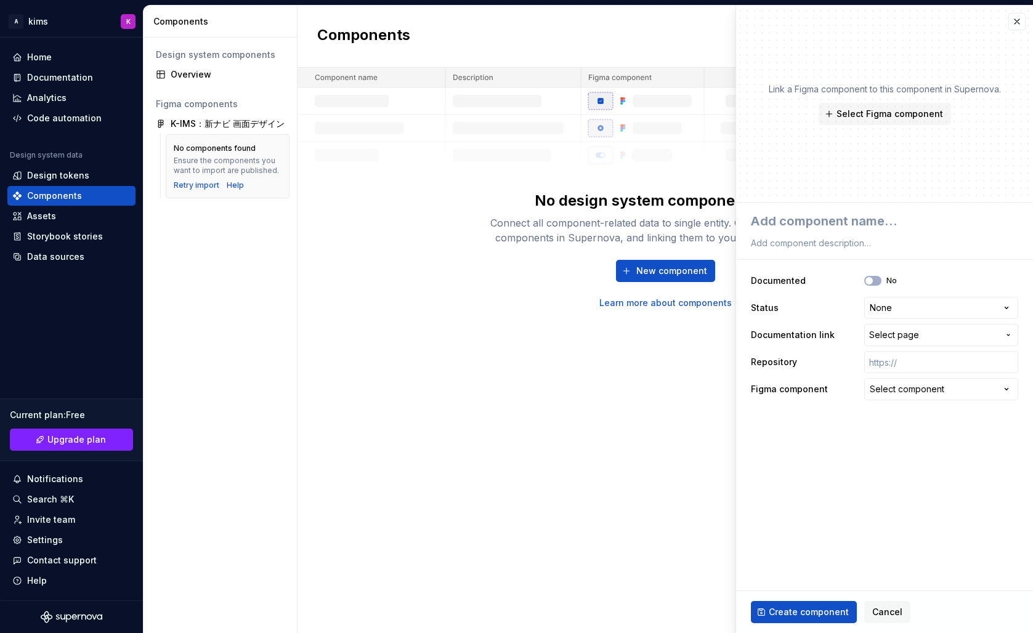
type textarea "*"
click at [851, 214] on textarea at bounding box center [881, 221] width 267 height 22
click at [419, 241] on div "No design system components - yet Connect all component-related data to single …" at bounding box center [664, 188] width 735 height 241
click at [59, 60] on div "Home" at bounding box center [71, 57] width 118 height 12
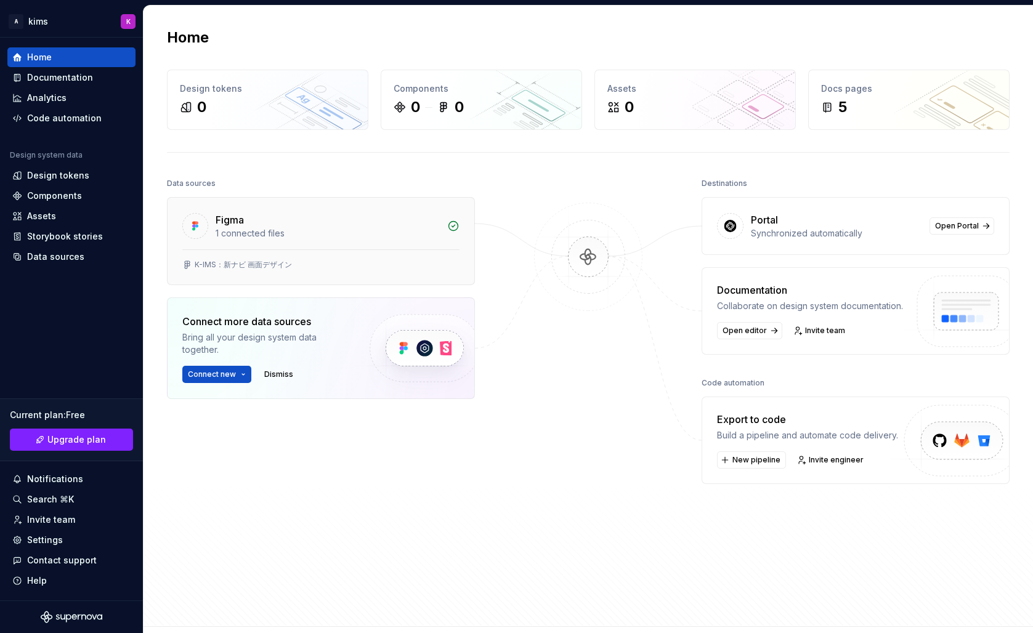
click at [280, 233] on div "1 connected files" at bounding box center [328, 233] width 224 height 12
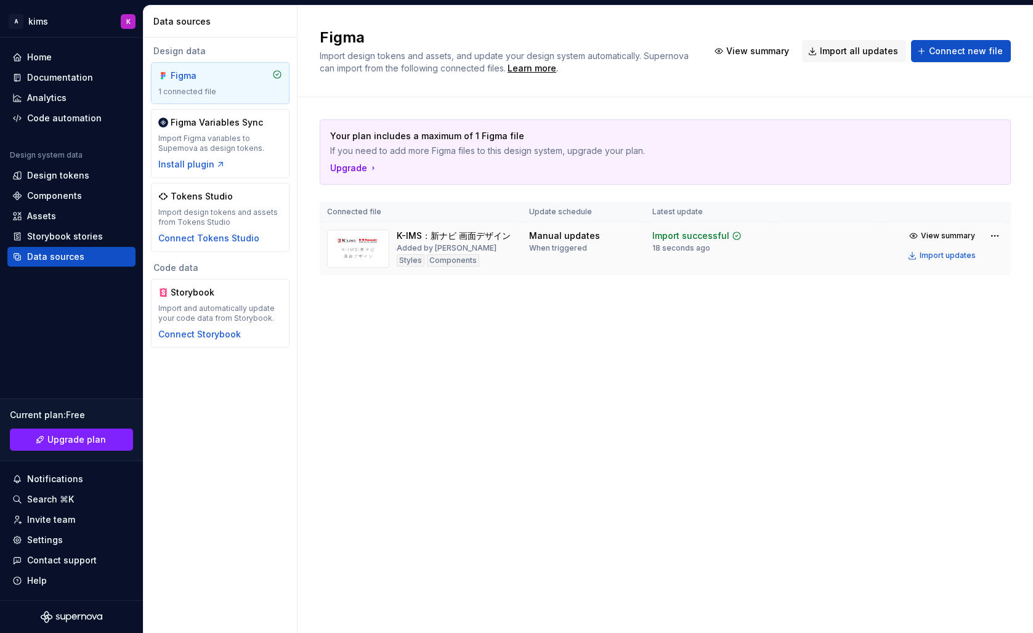
click at [417, 242] on div "K-IMS：新ナビ 画面デザイン Added by [PERSON_NAME] Components" at bounding box center [454, 249] width 114 height 38
click at [989, 235] on html "A kims K Home Documentation Analytics Code automation Design system data Design…" at bounding box center [516, 316] width 1033 height 633
click at [925, 230] on html "A kims K Home Documentation Analytics Code automation Design system data Design…" at bounding box center [516, 316] width 1033 height 633
click at [993, 238] on html "A kims K Home Documentation Analytics Code automation Design system data Design…" at bounding box center [516, 316] width 1033 height 633
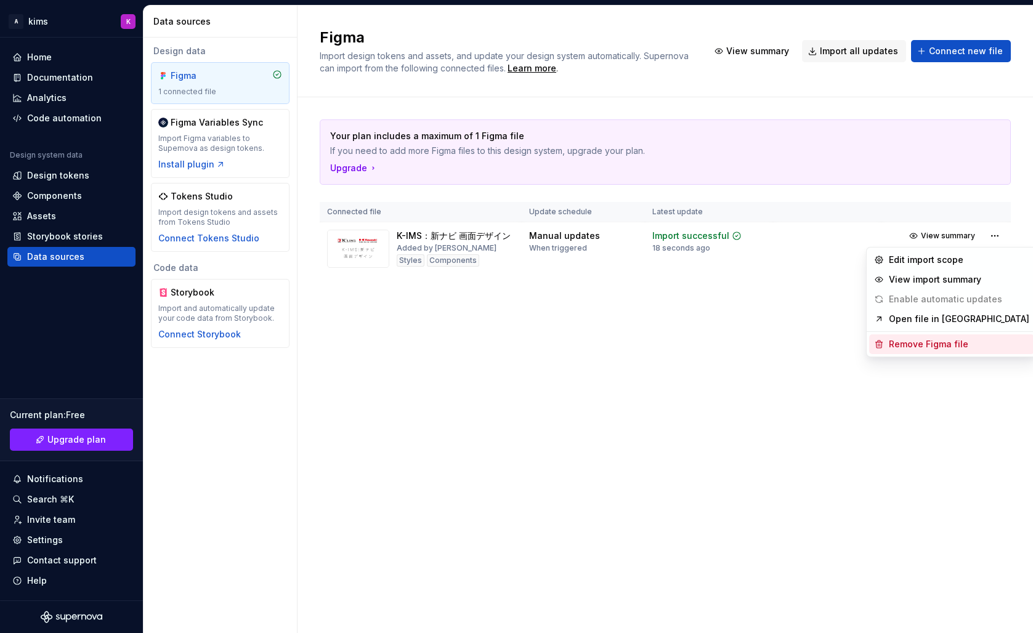
click at [932, 349] on div "Remove Figma file" at bounding box center [959, 344] width 140 height 12
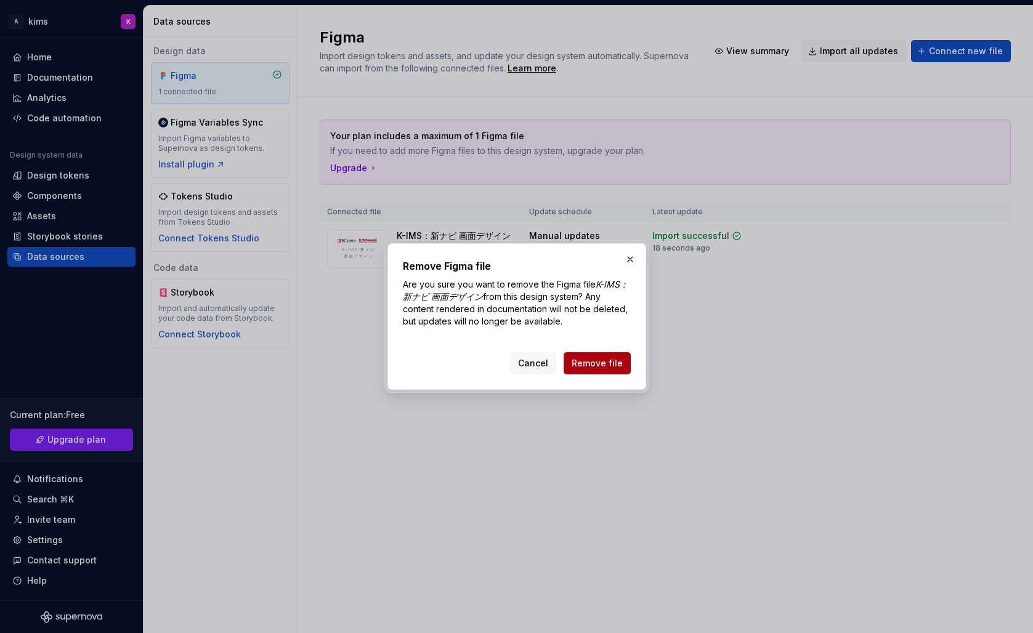
click at [580, 364] on span "Remove file" at bounding box center [597, 363] width 51 height 12
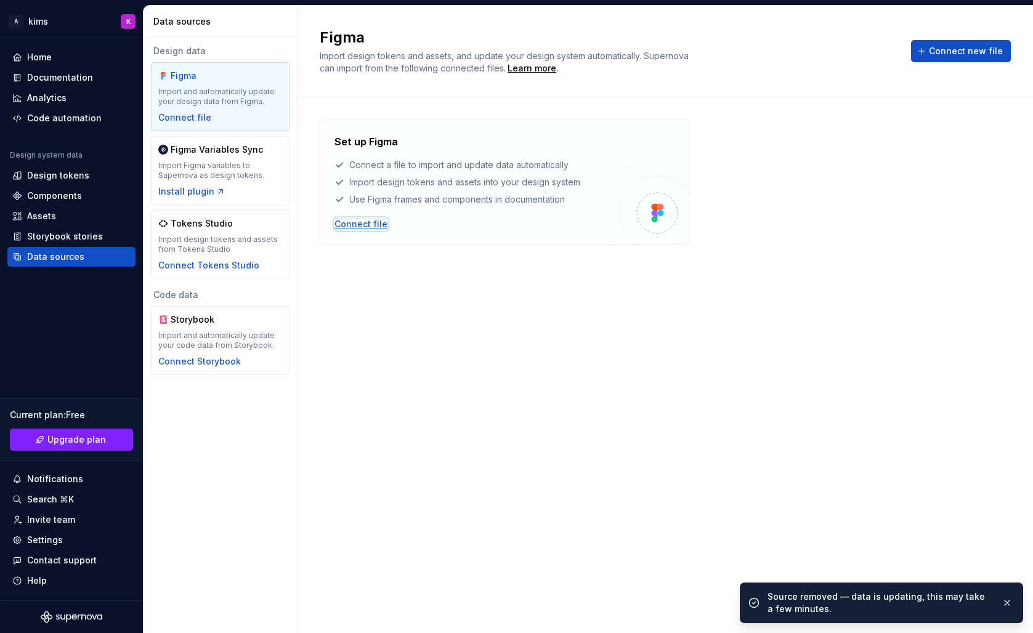
click at [370, 222] on div "Connect file" at bounding box center [360, 224] width 53 height 12
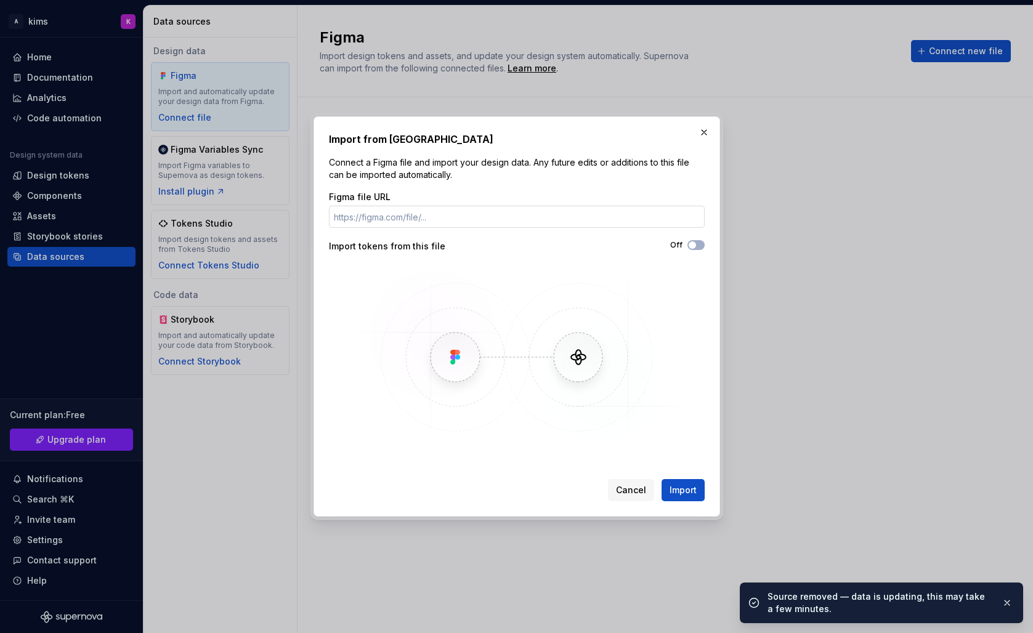
click at [421, 216] on input "Figma file URL" at bounding box center [517, 217] width 376 height 22
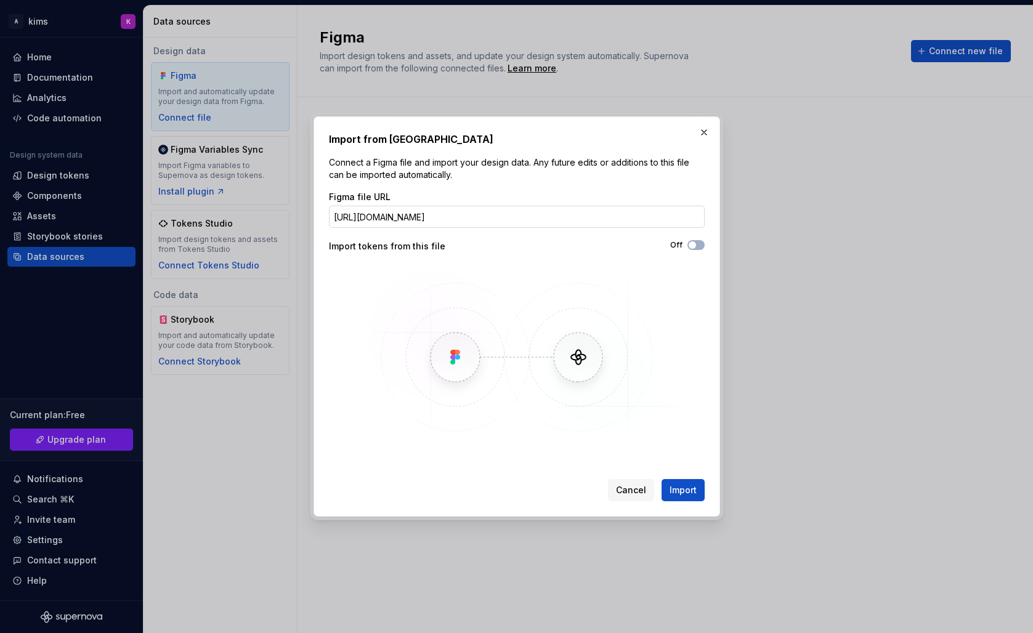
scroll to position [0, 684]
type input "[URL][DOMAIN_NAME]"
click at [678, 492] on span "Import" at bounding box center [682, 490] width 27 height 12
